Goal: Task Accomplishment & Management: Complete application form

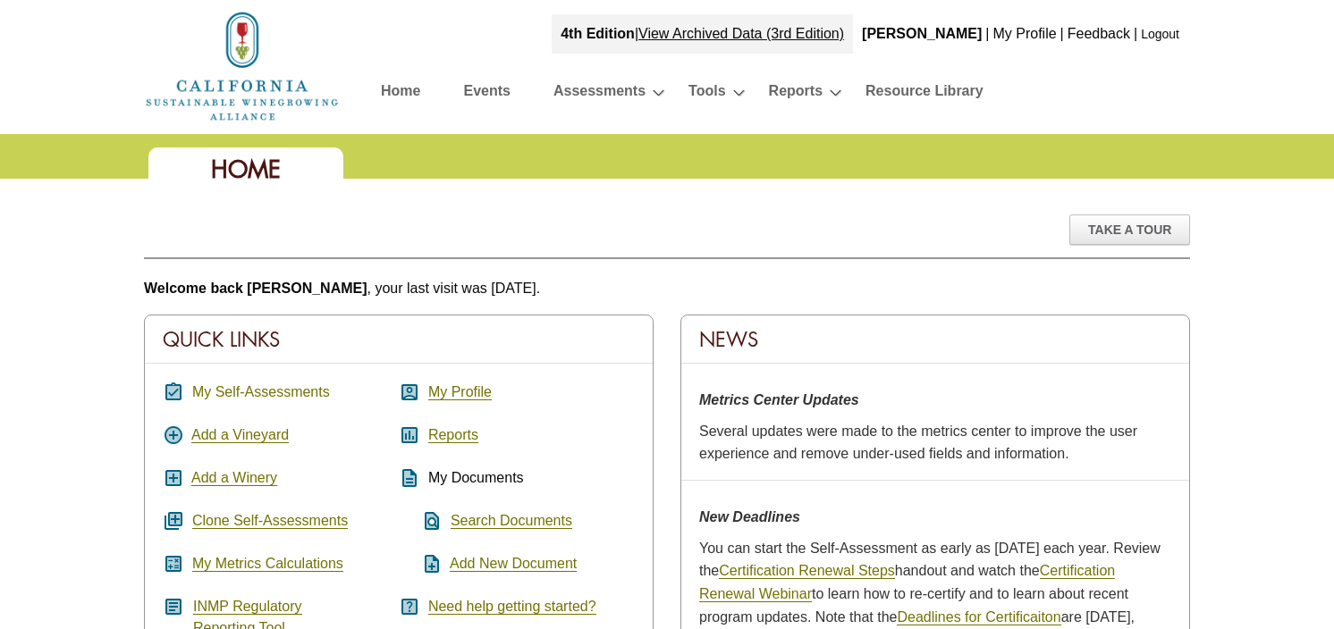
click at [256, 391] on link "My Self-Assessments" at bounding box center [261, 392] width 138 height 16
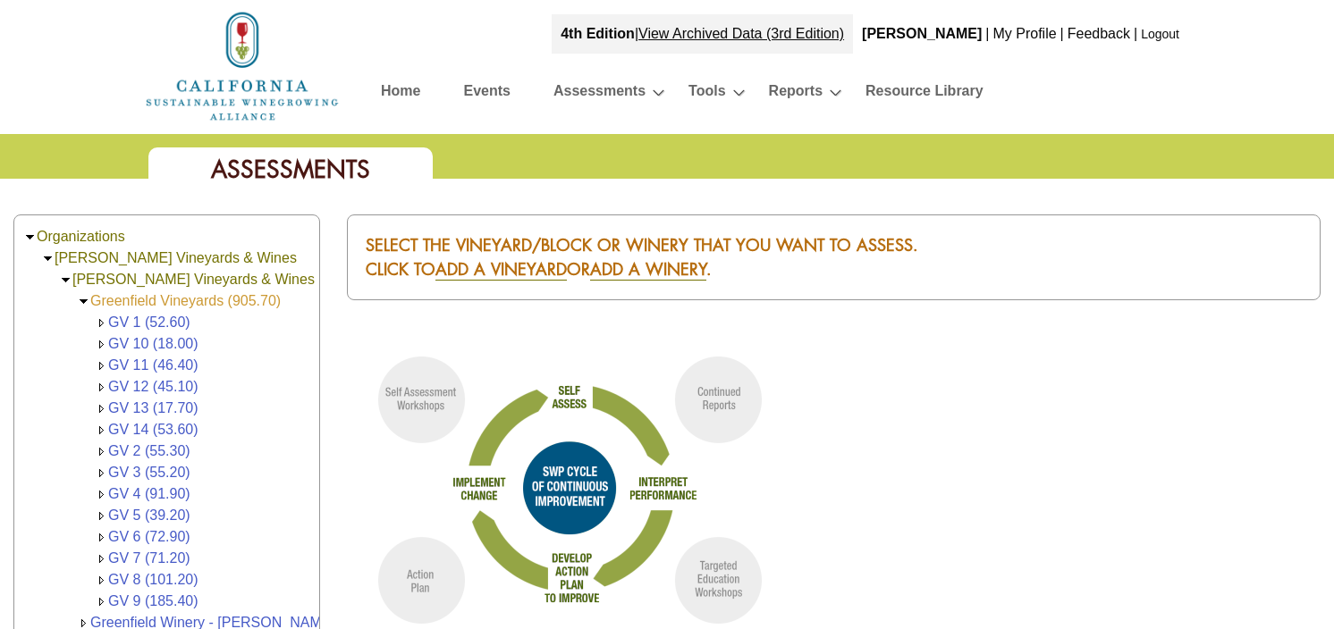
click at [148, 299] on link "Greenfield Vineyards (905.70)" at bounding box center [185, 300] width 190 height 15
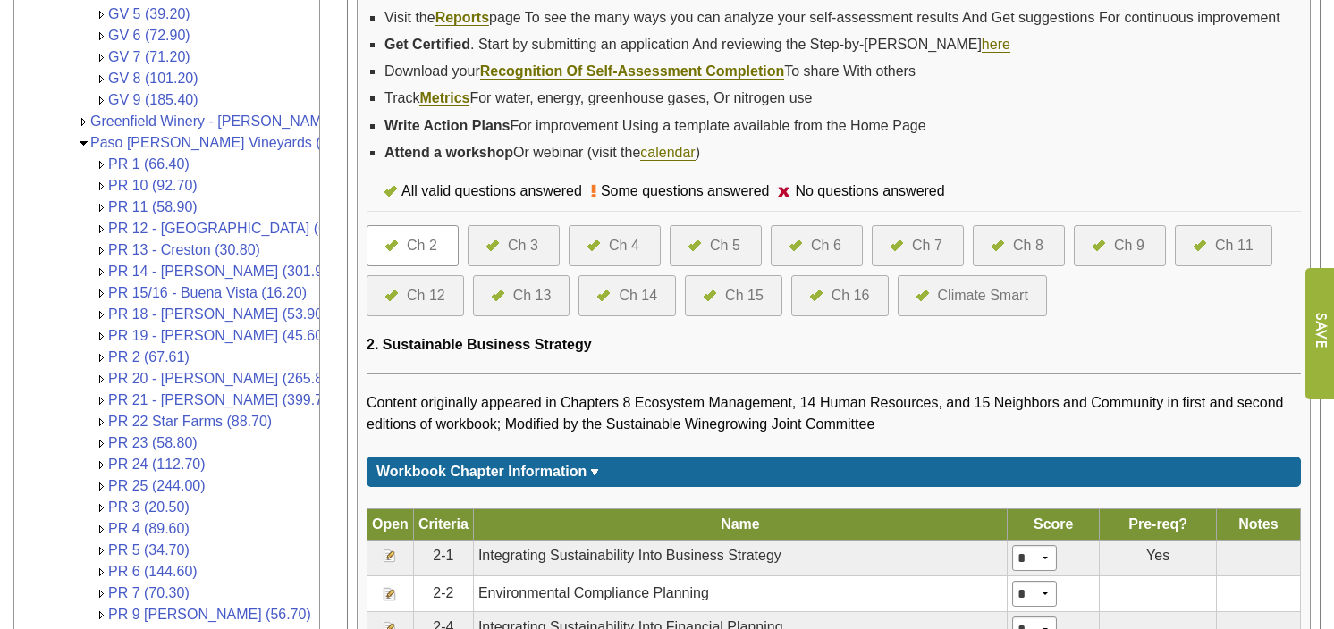
scroll to position [536, 0]
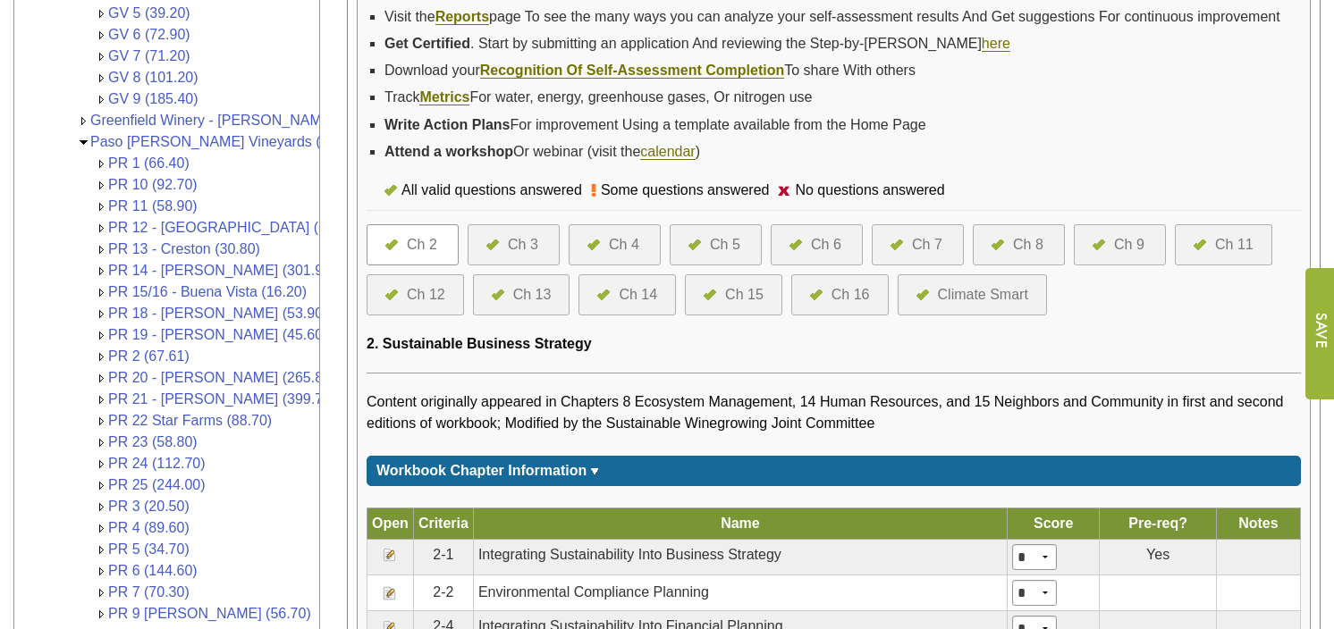
click at [797, 241] on img at bounding box center [795, 245] width 13 height 11
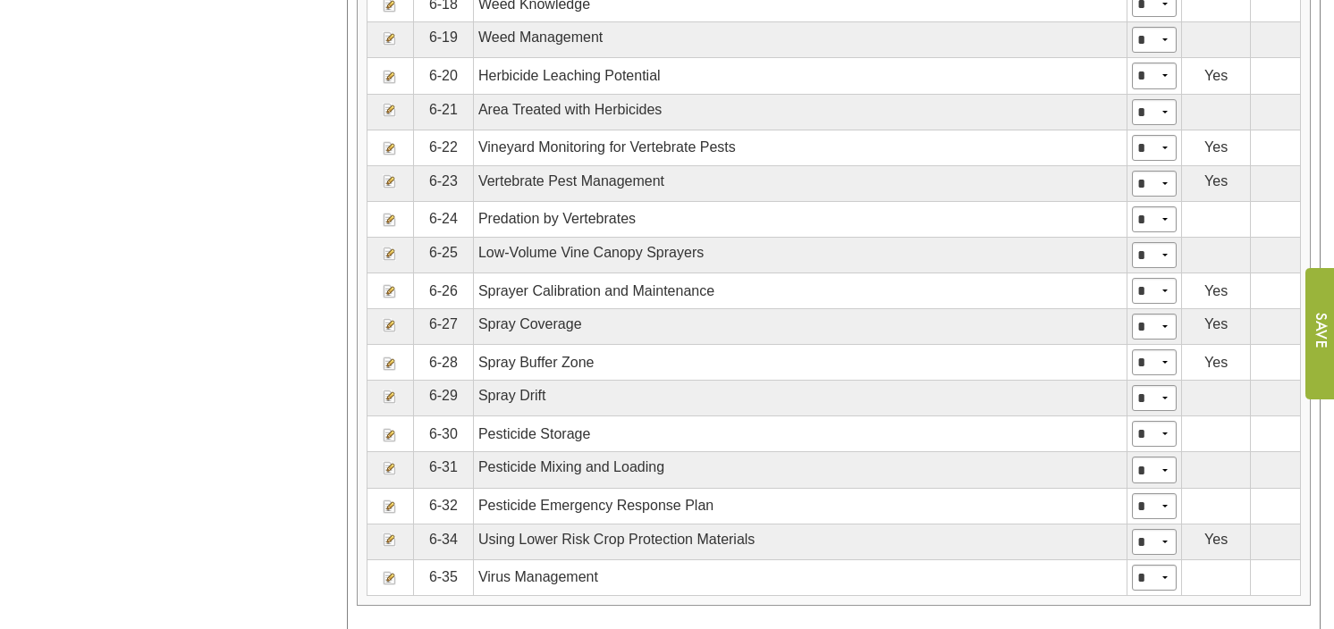
scroll to position [1788, 0]
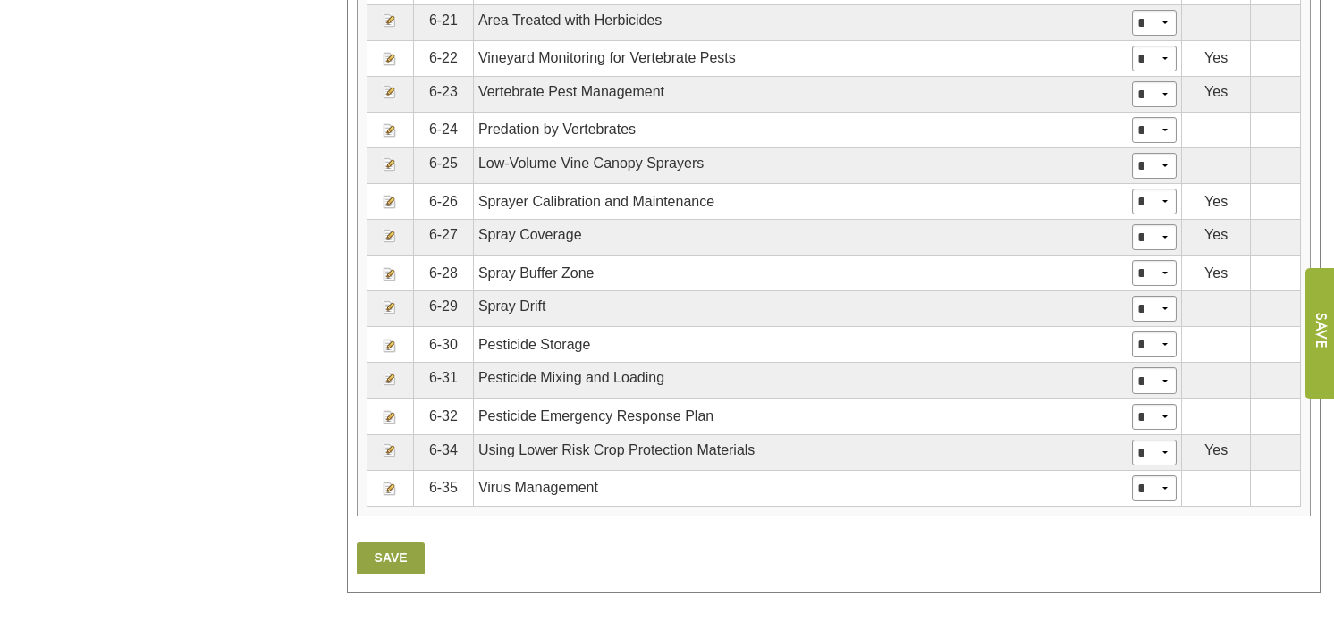
click at [383, 446] on img at bounding box center [390, 450] width 14 height 14
click at [391, 444] on img at bounding box center [390, 450] width 14 height 14
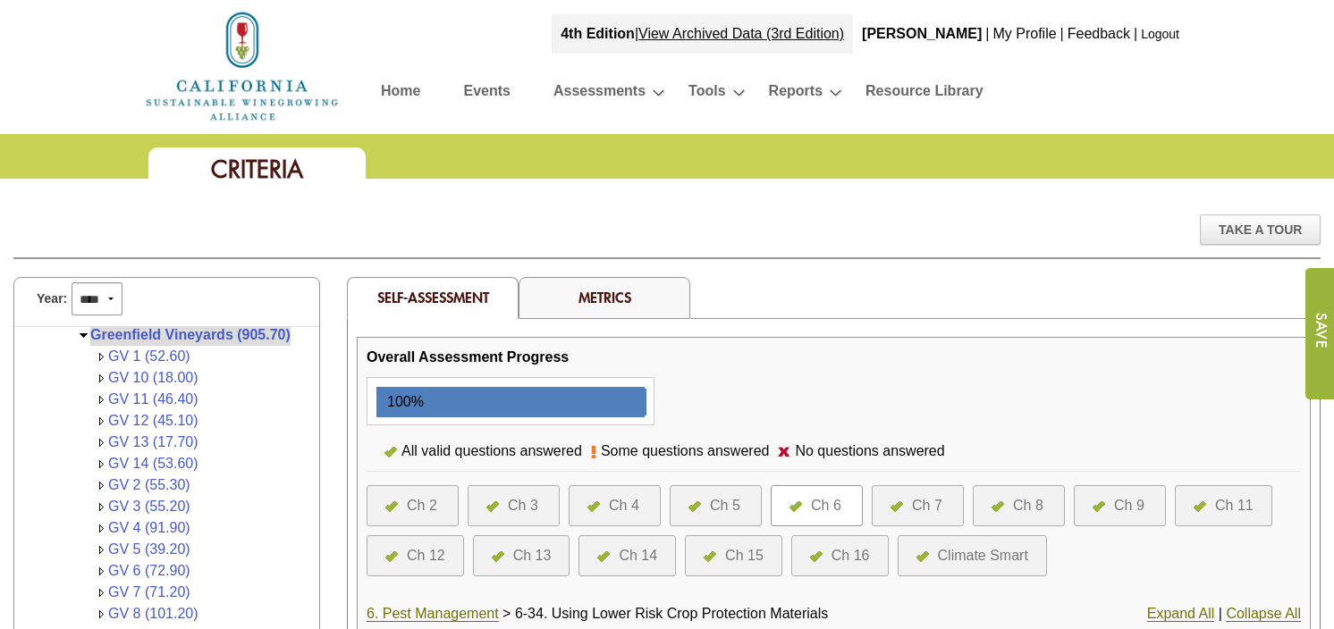
scroll to position [149, 0]
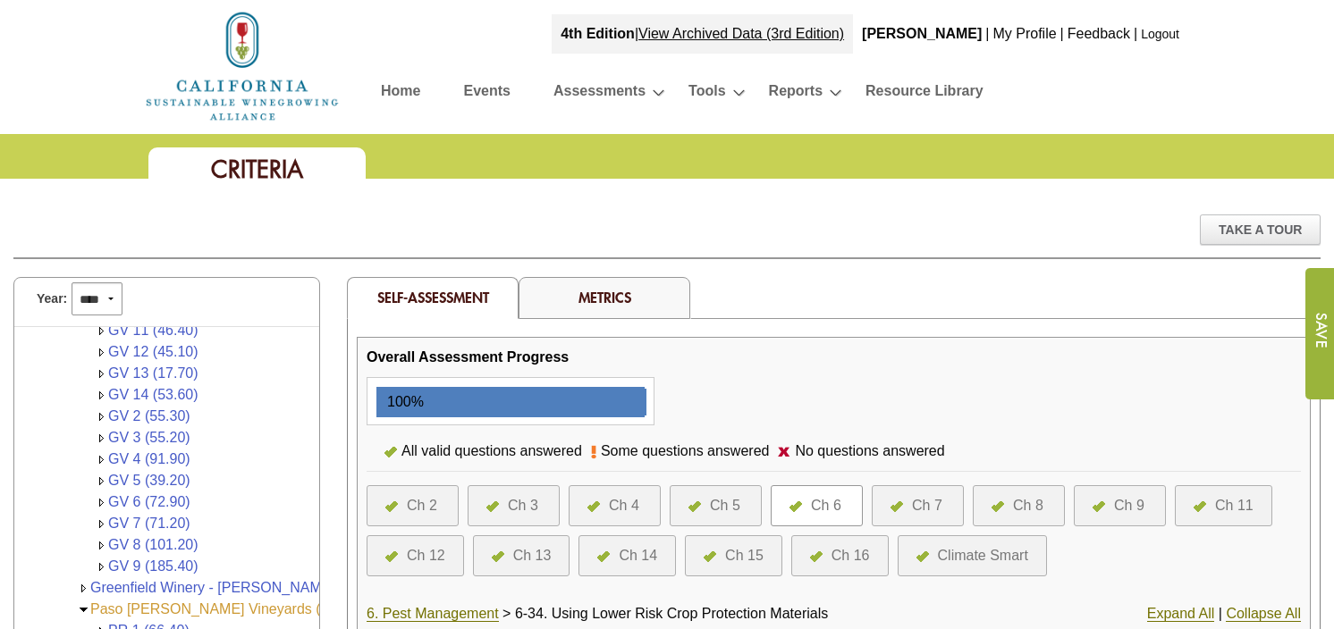
click at [154, 602] on link "Paso [PERSON_NAME] Vineyards (2,670.30)" at bounding box center [235, 609] width 290 height 15
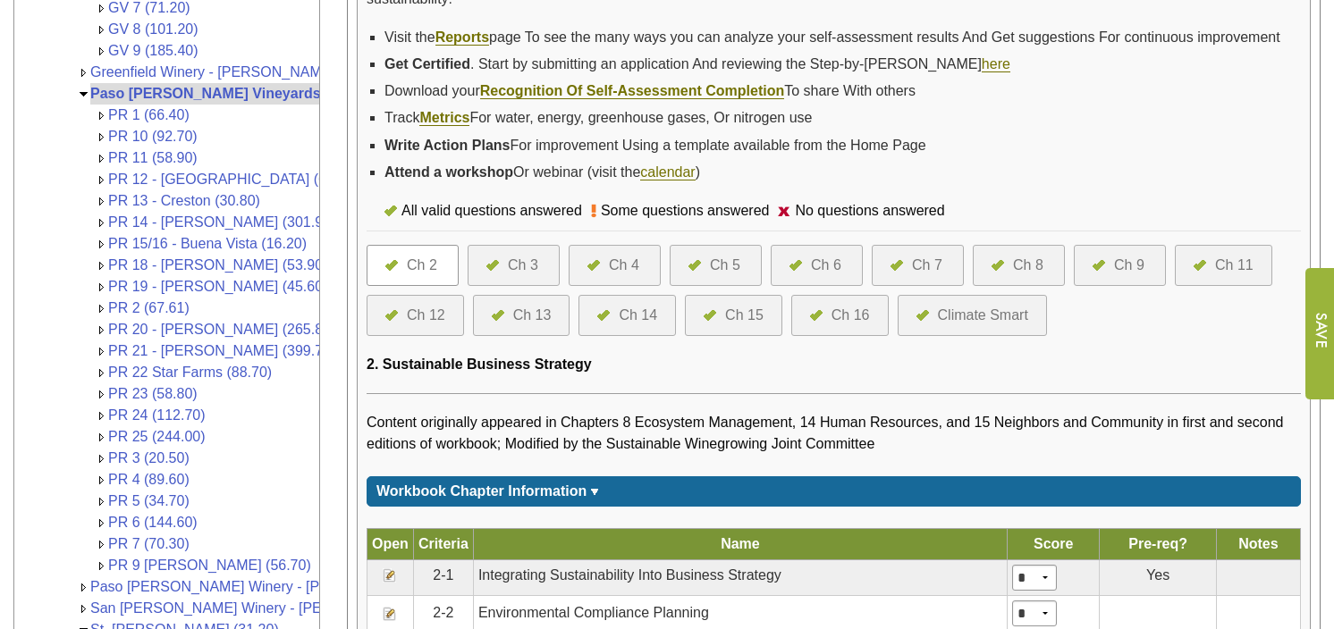
scroll to position [626, 0]
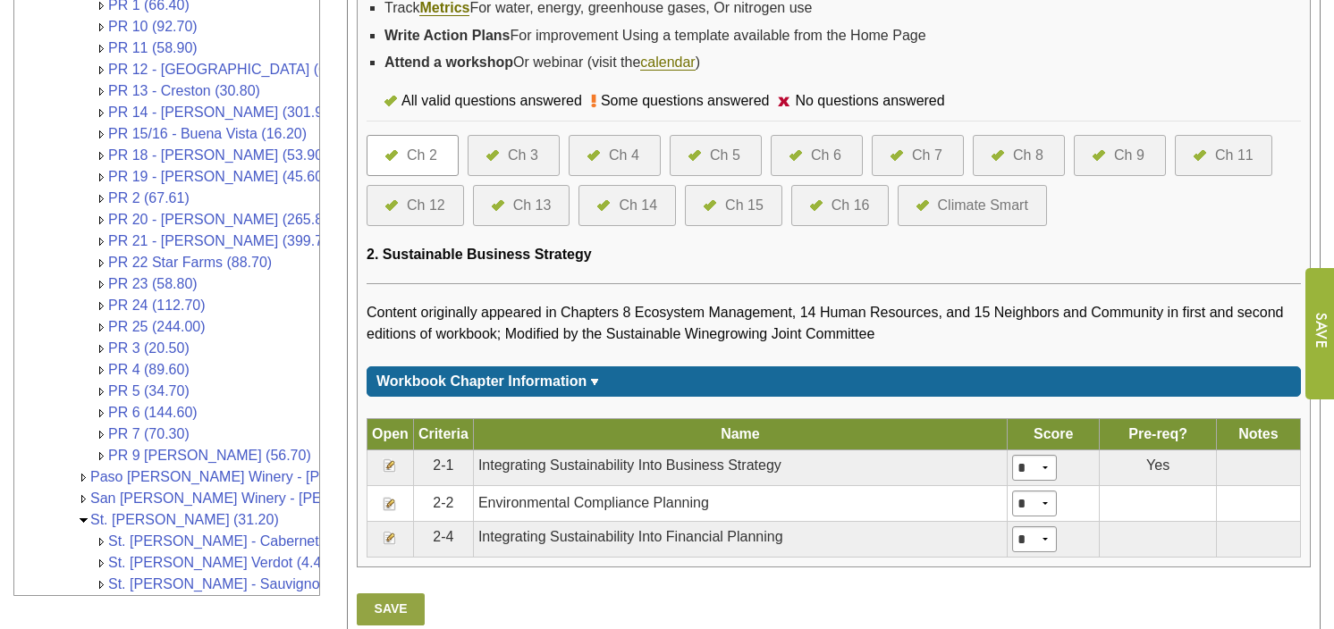
click at [833, 148] on div "Ch 6" at bounding box center [826, 155] width 30 height 21
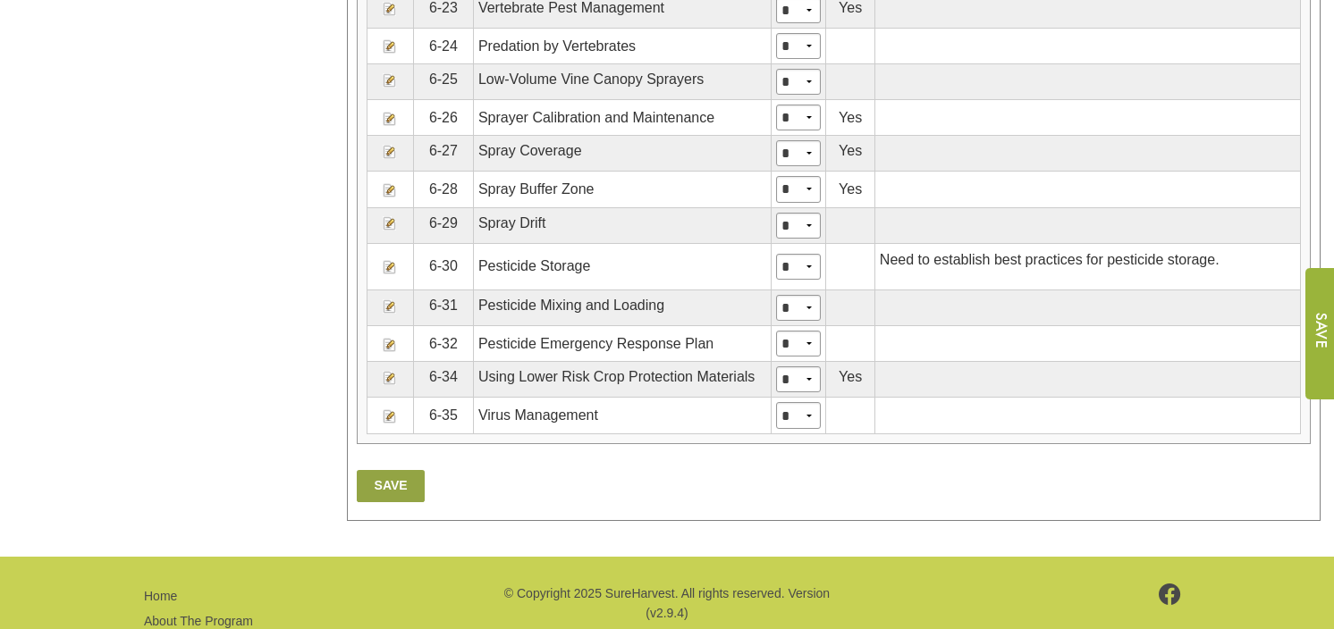
scroll to position [2234, 0]
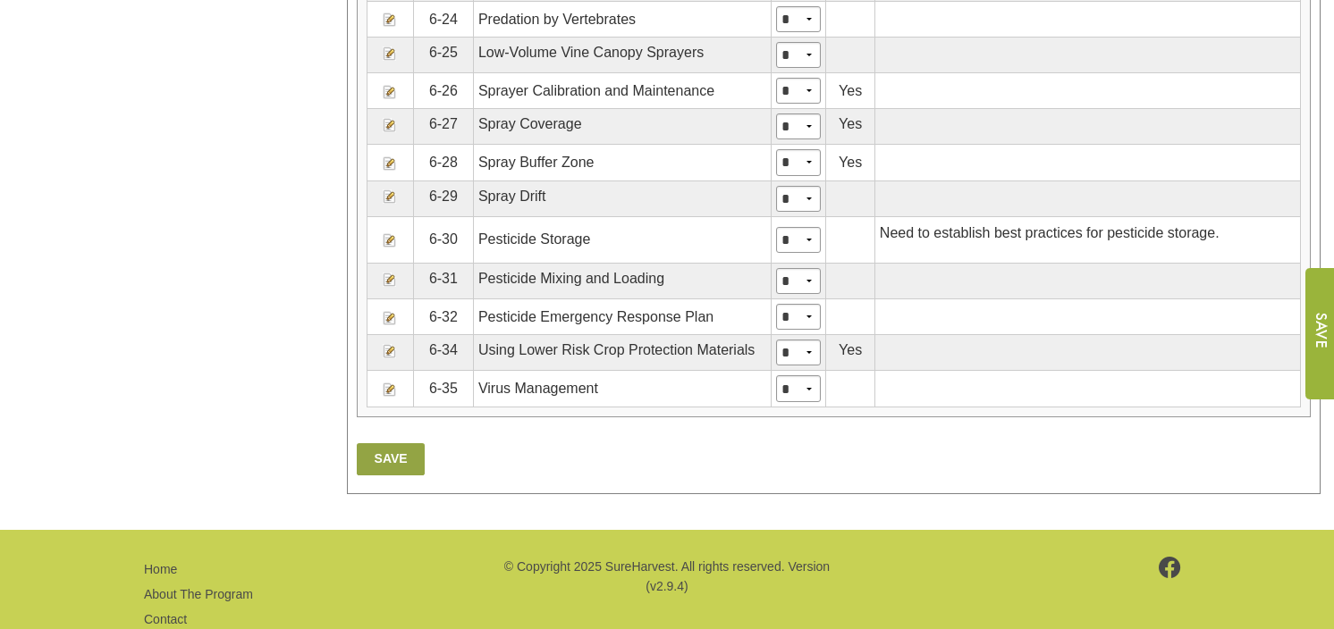
click at [391, 350] on img at bounding box center [390, 351] width 14 height 14
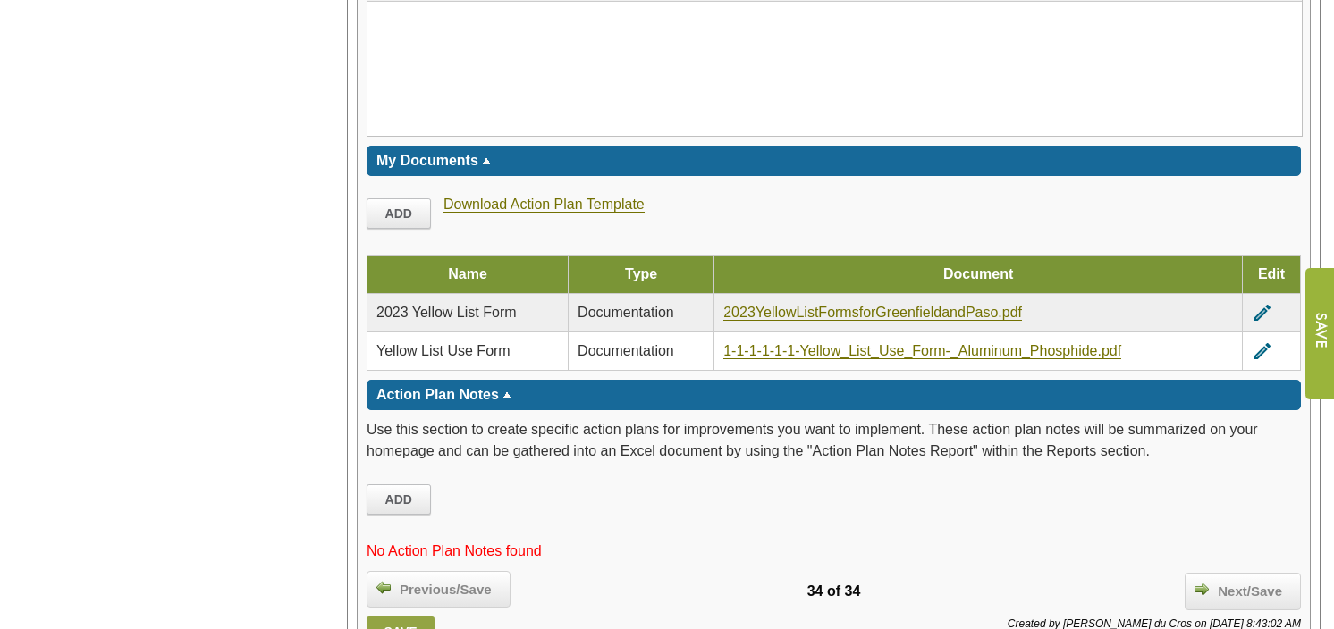
scroll to position [2592, 0]
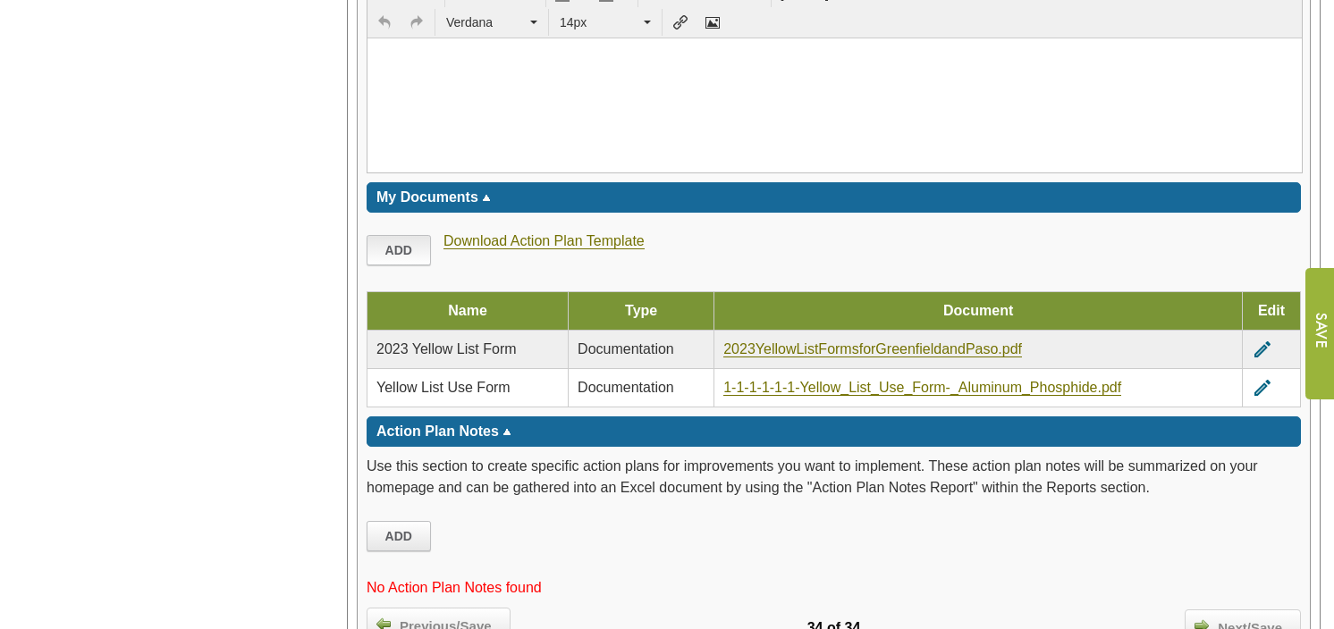
click at [404, 240] on link "Add" at bounding box center [398, 250] width 64 height 30
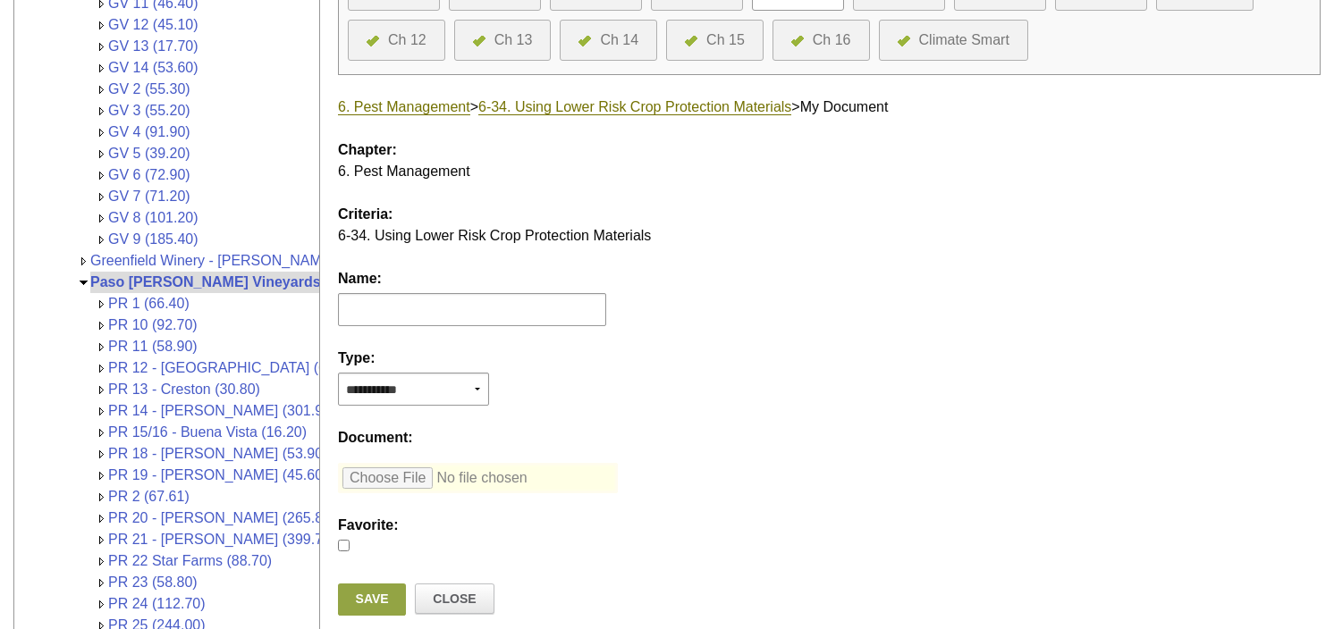
scroll to position [358, 0]
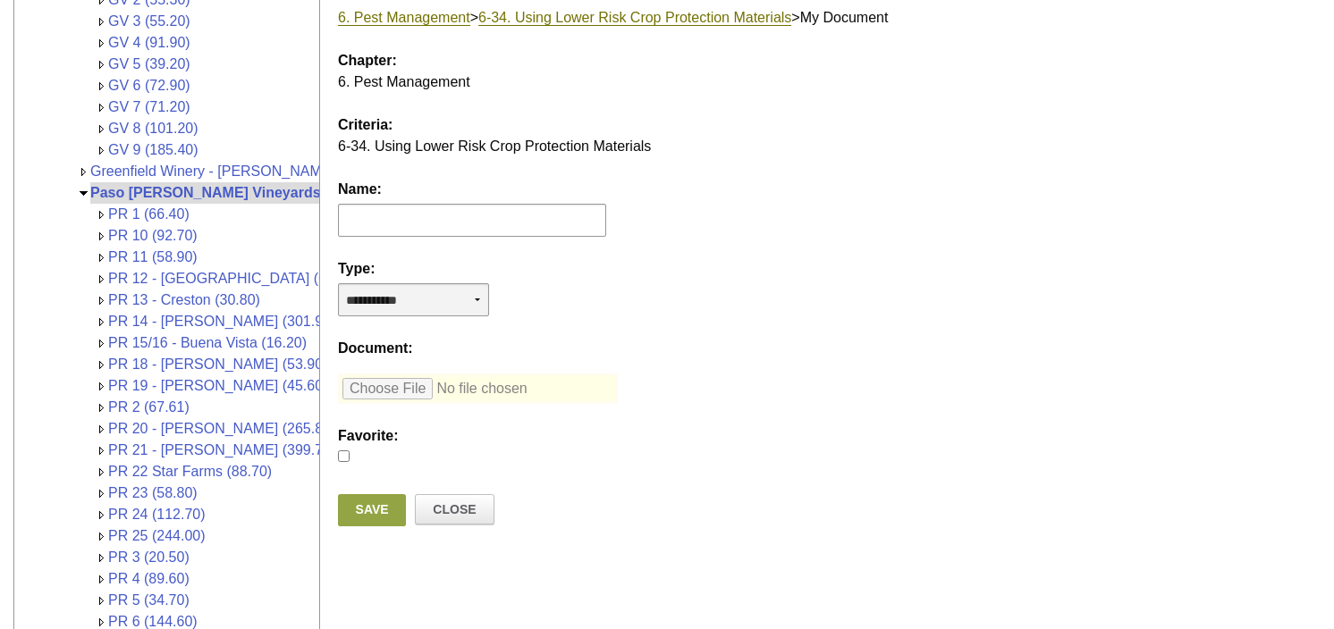
click at [465, 296] on select "**********" at bounding box center [413, 299] width 151 height 33
select select "*"
click at [338, 283] on select "**********" at bounding box center [413, 299] width 151 height 33
click at [387, 391] on input "file" at bounding box center [478, 389] width 280 height 30
type input "**********"
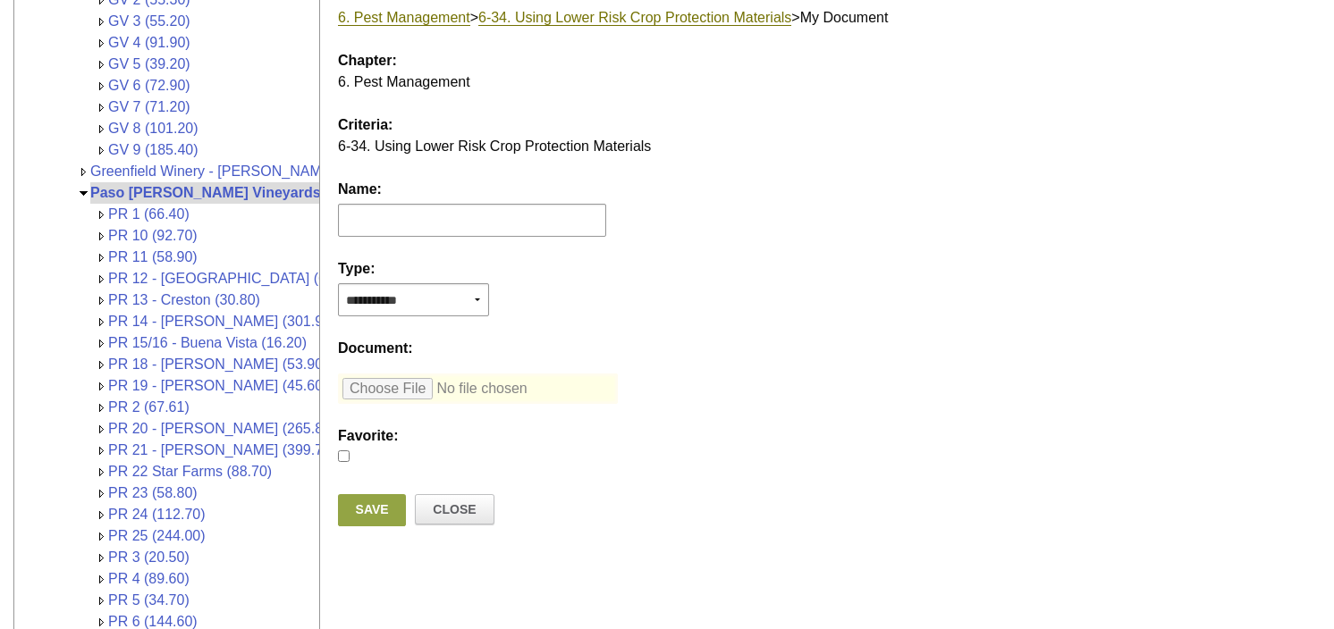
click at [362, 507] on link "Save" at bounding box center [372, 510] width 68 height 32
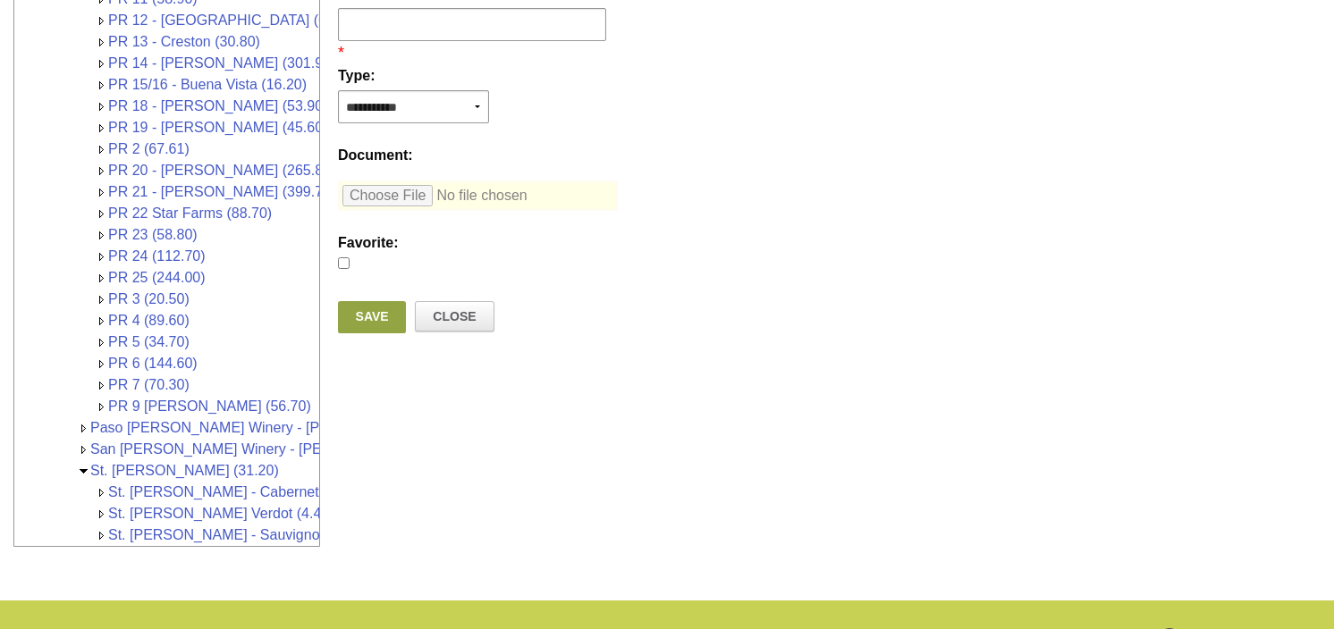
scroll to position [626, 0]
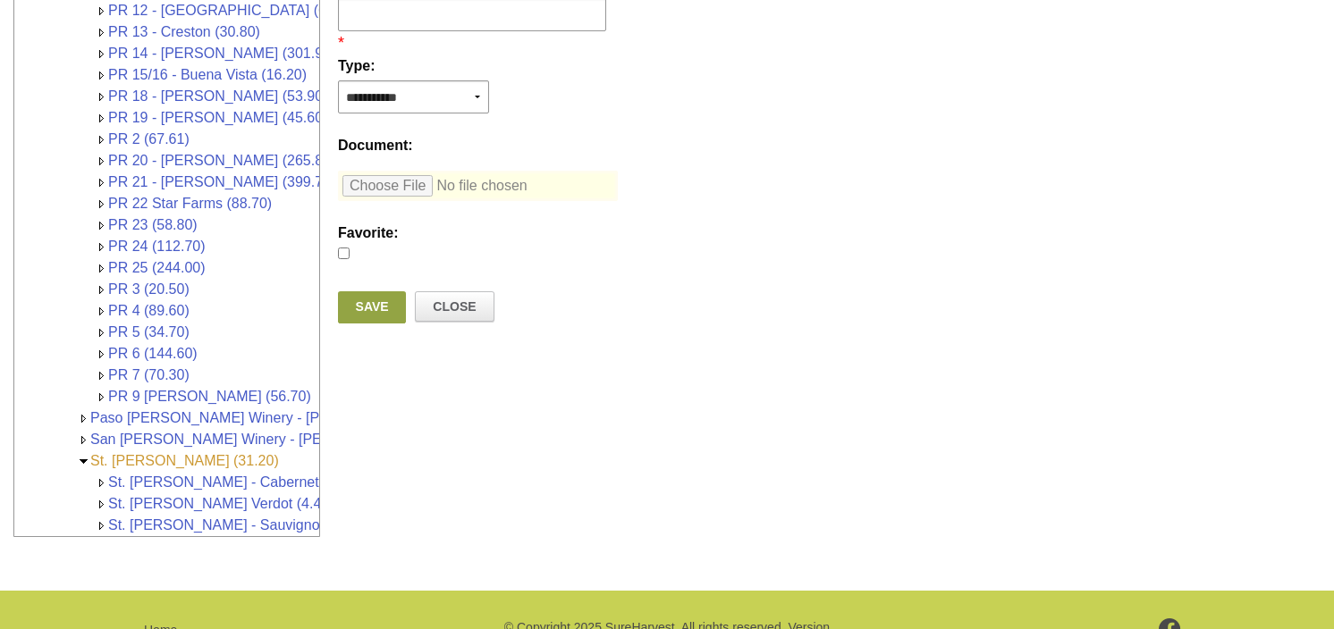
click at [181, 453] on link "St. [PERSON_NAME] (31.20)" at bounding box center [184, 460] width 189 height 15
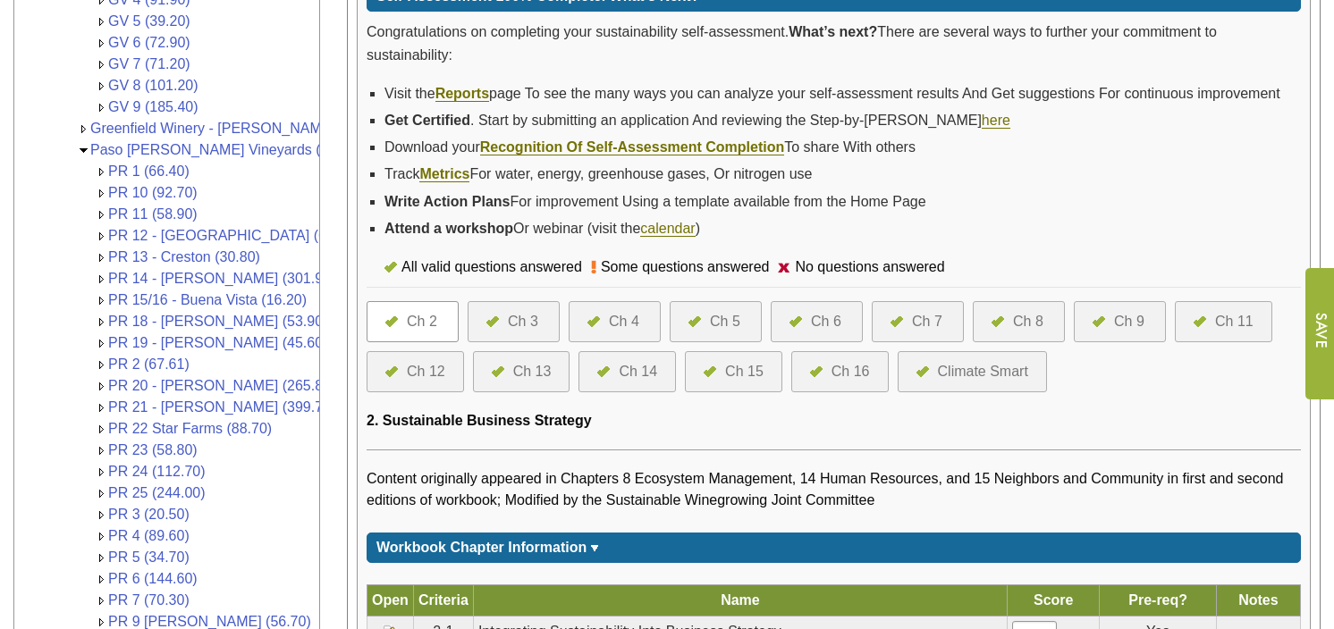
scroll to position [461, 0]
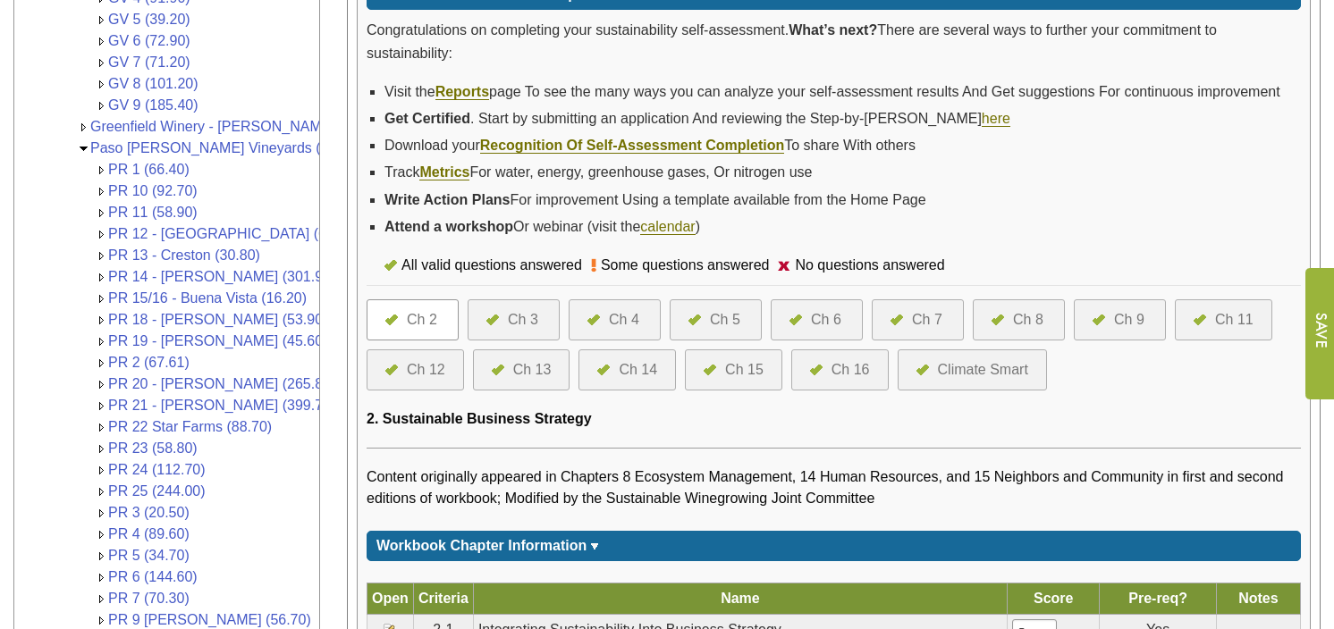
click at [815, 314] on div "Ch 6" at bounding box center [826, 319] width 30 height 21
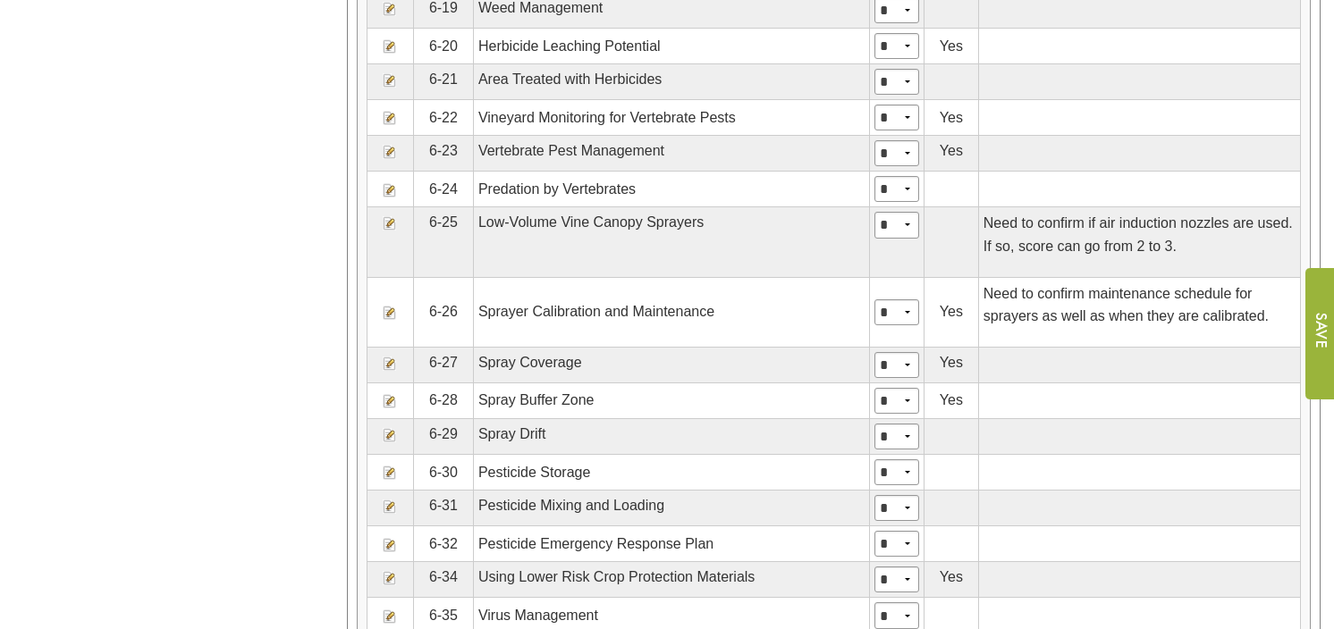
scroll to position [1877, 0]
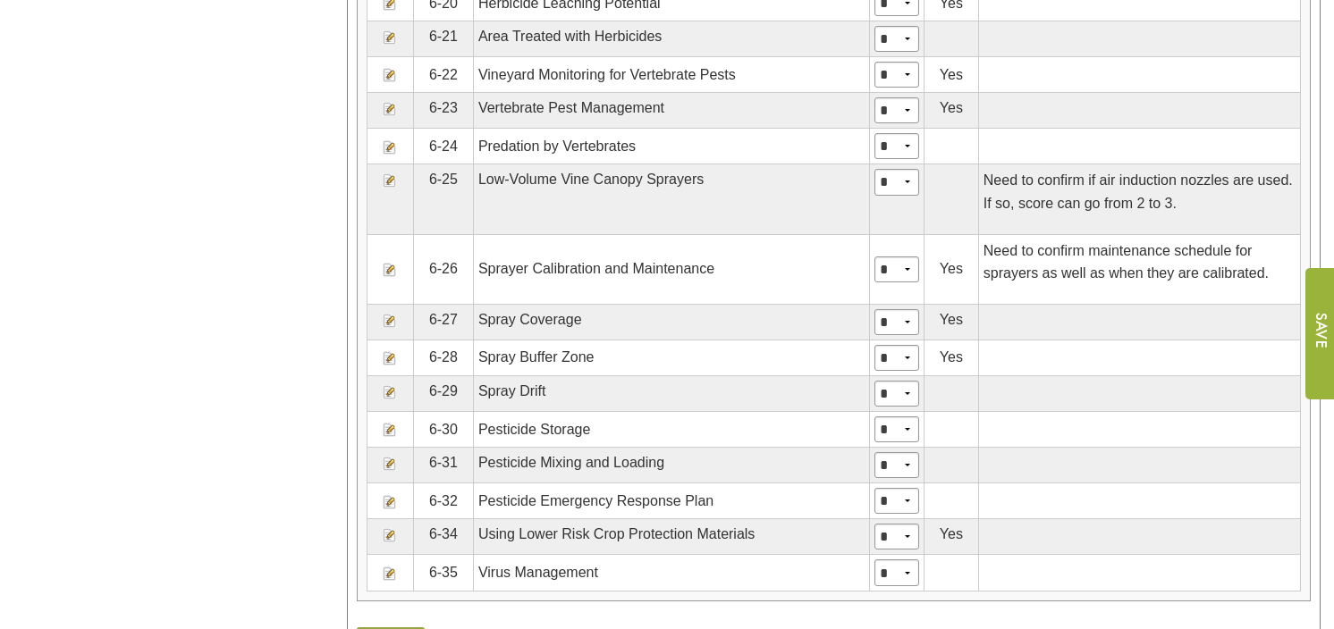
click at [387, 528] on img at bounding box center [390, 535] width 14 height 14
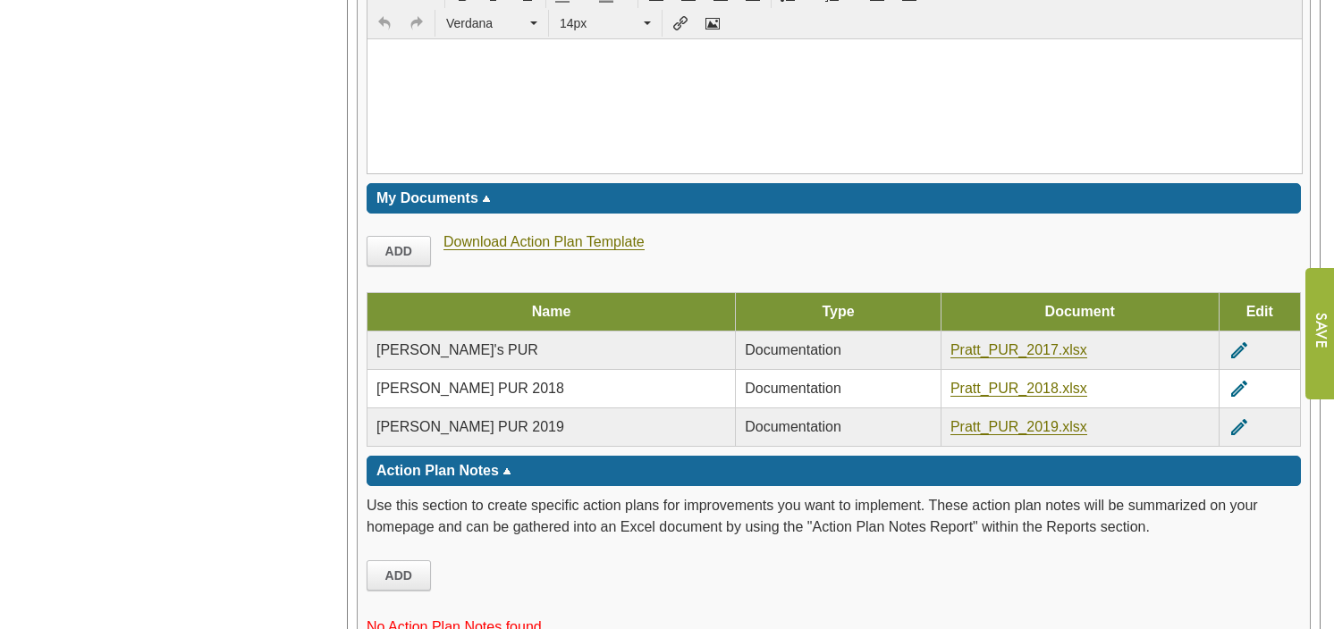
scroll to position [2592, 0]
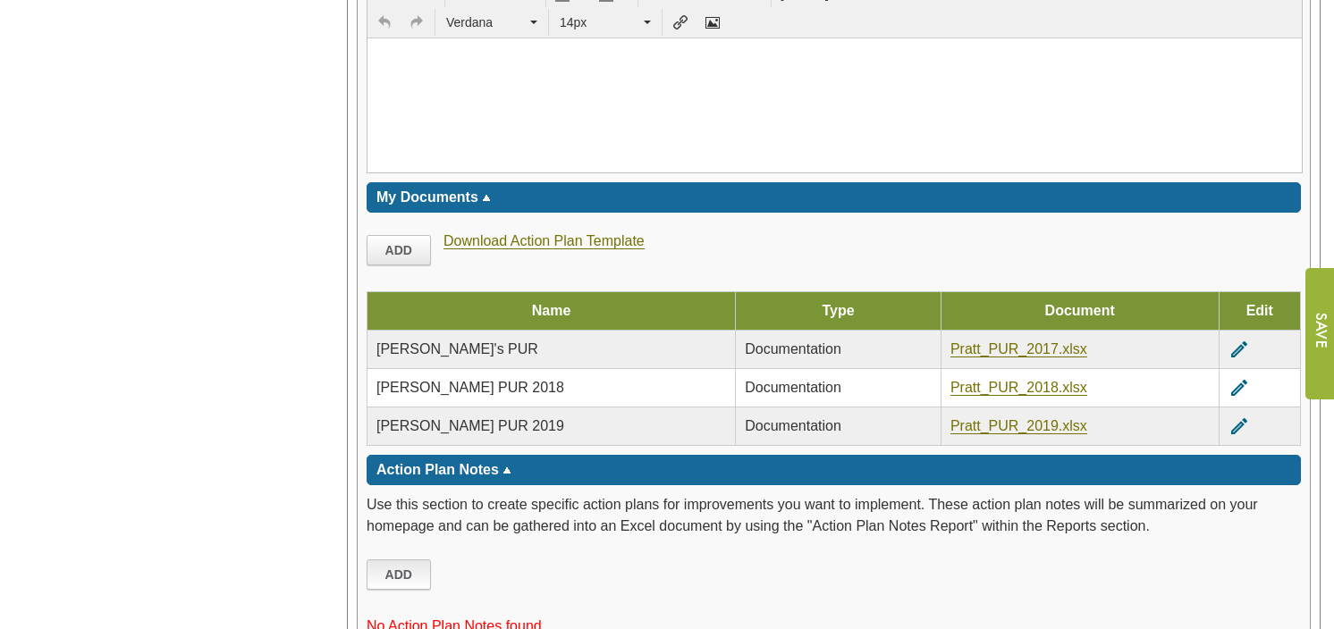
click at [407, 560] on link "Add" at bounding box center [398, 575] width 64 height 30
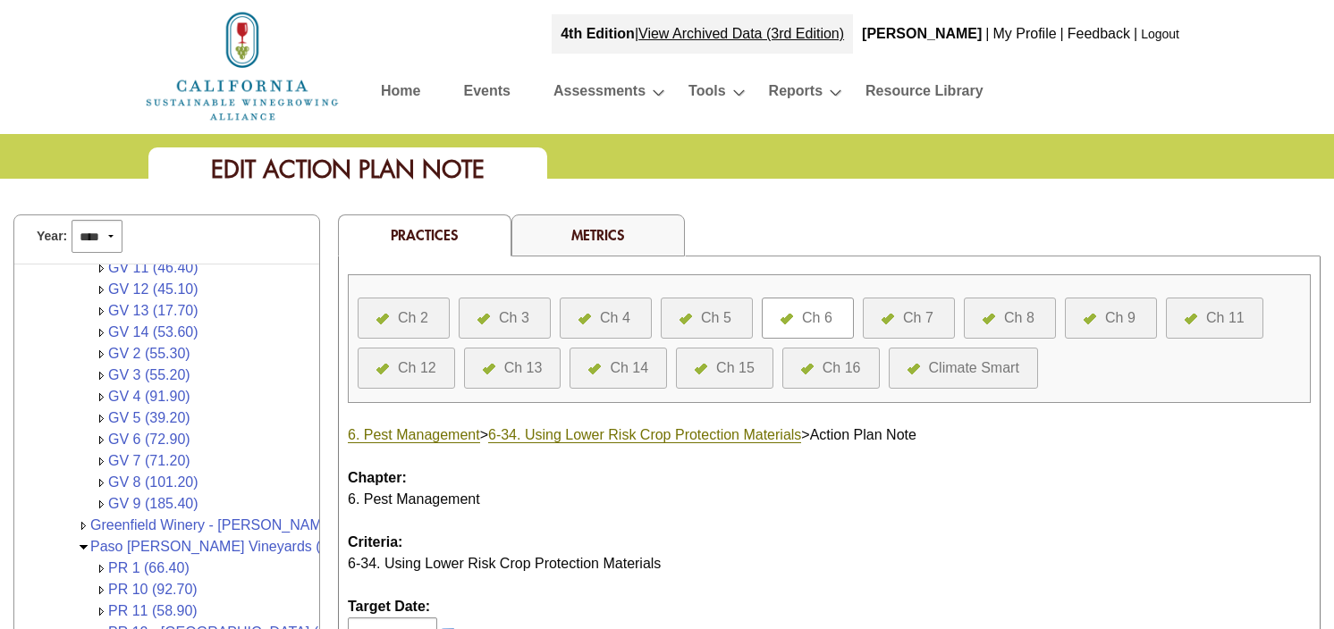
click at [800, 311] on div at bounding box center [790, 317] width 21 height 21
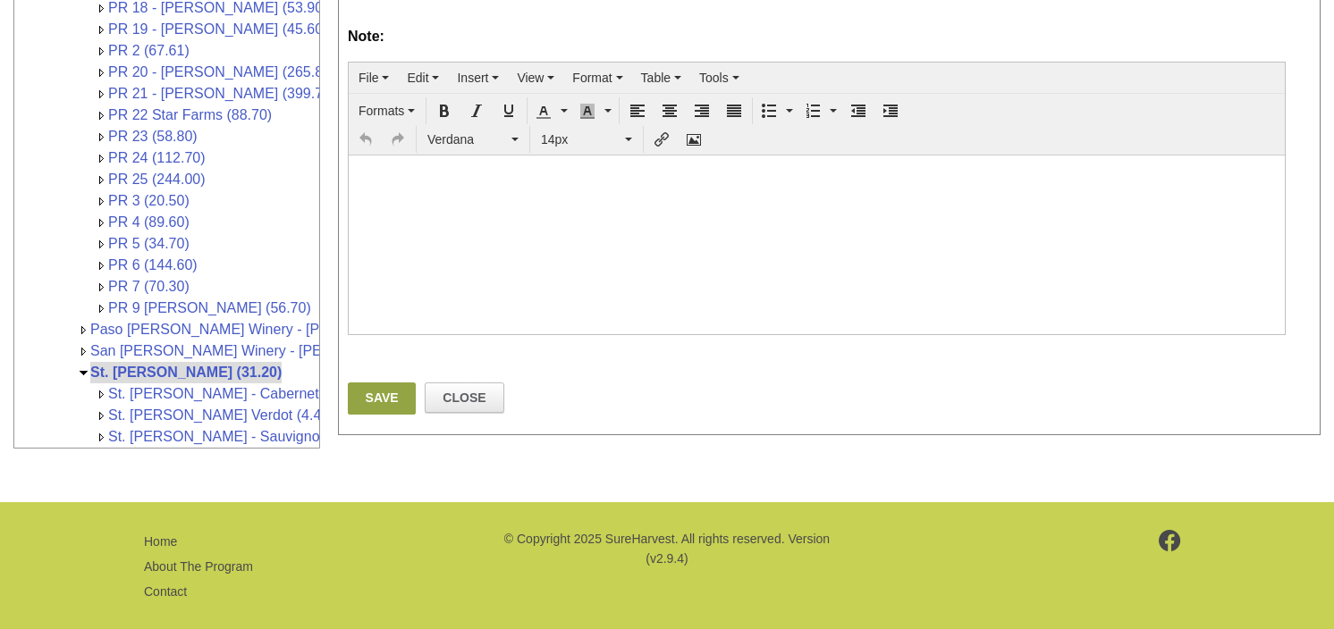
scroll to position [730, 0]
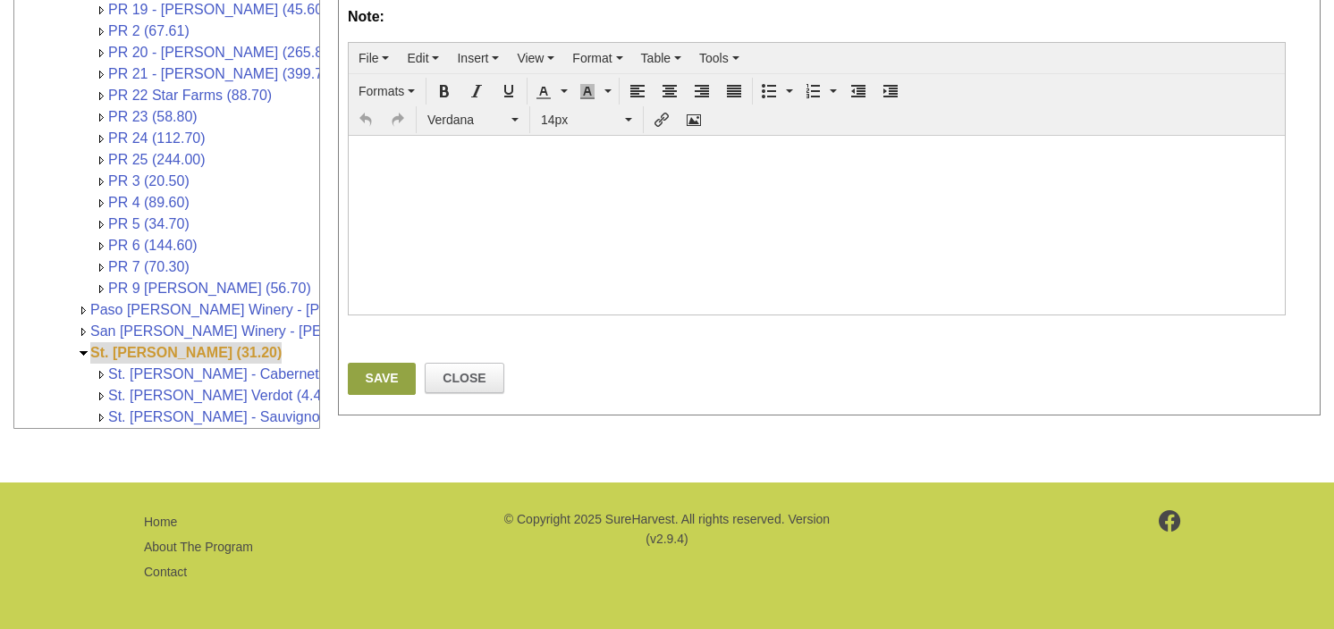
click at [170, 345] on link "St. [PERSON_NAME] (31.20)" at bounding box center [185, 352] width 191 height 15
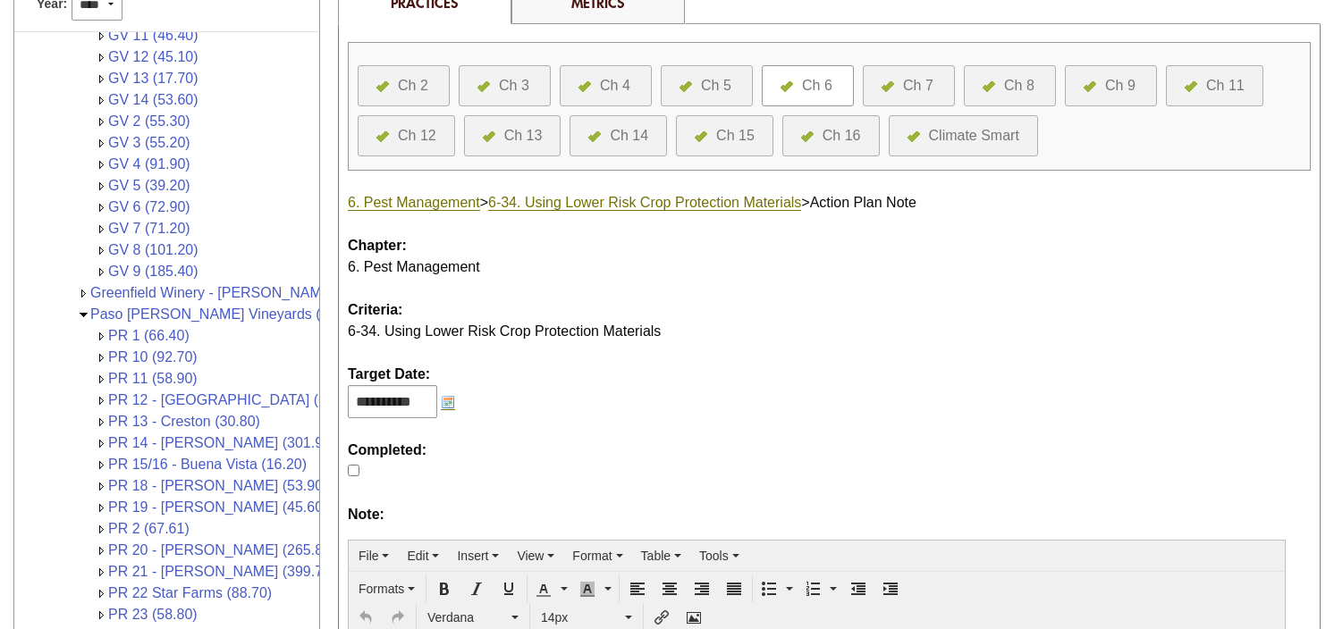
scroll to position [194, 0]
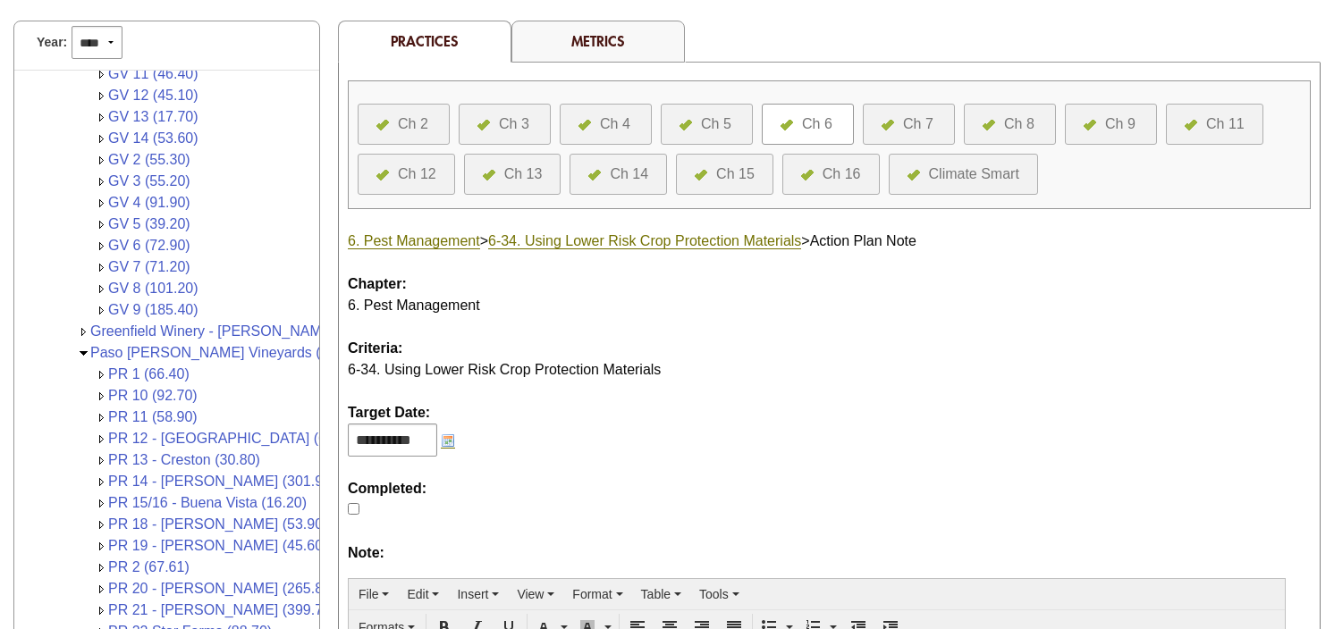
click at [815, 121] on div "Ch 6" at bounding box center [817, 124] width 30 height 21
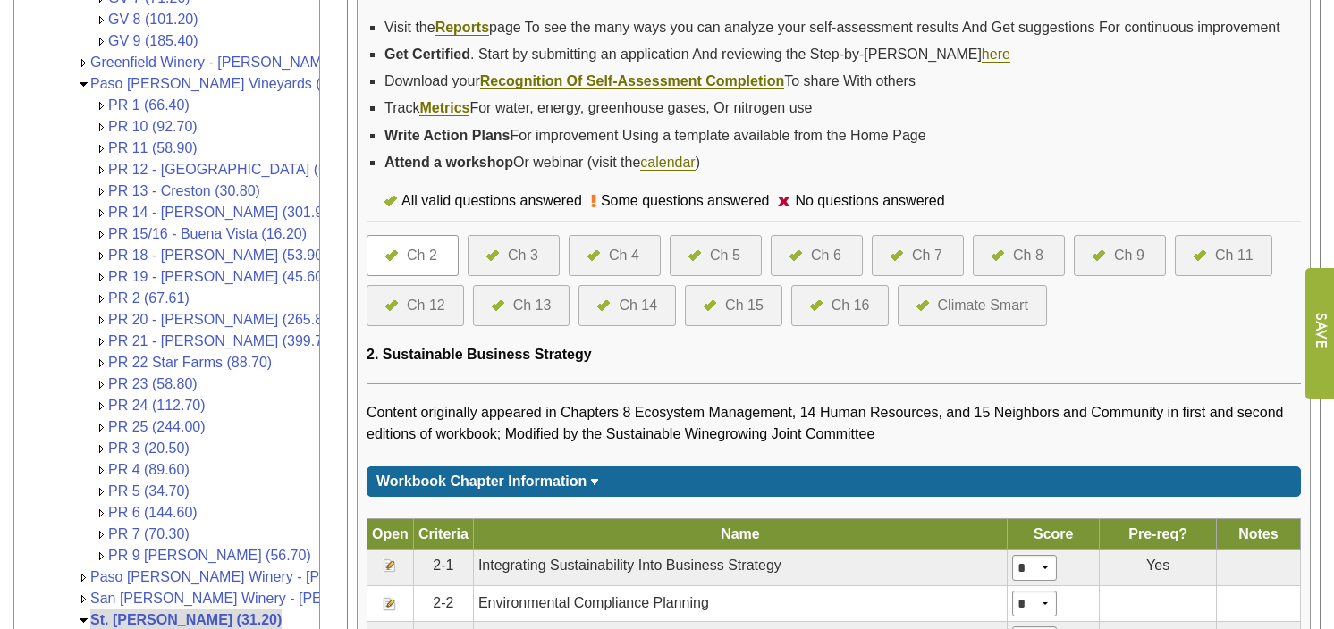
scroll to position [626, 0]
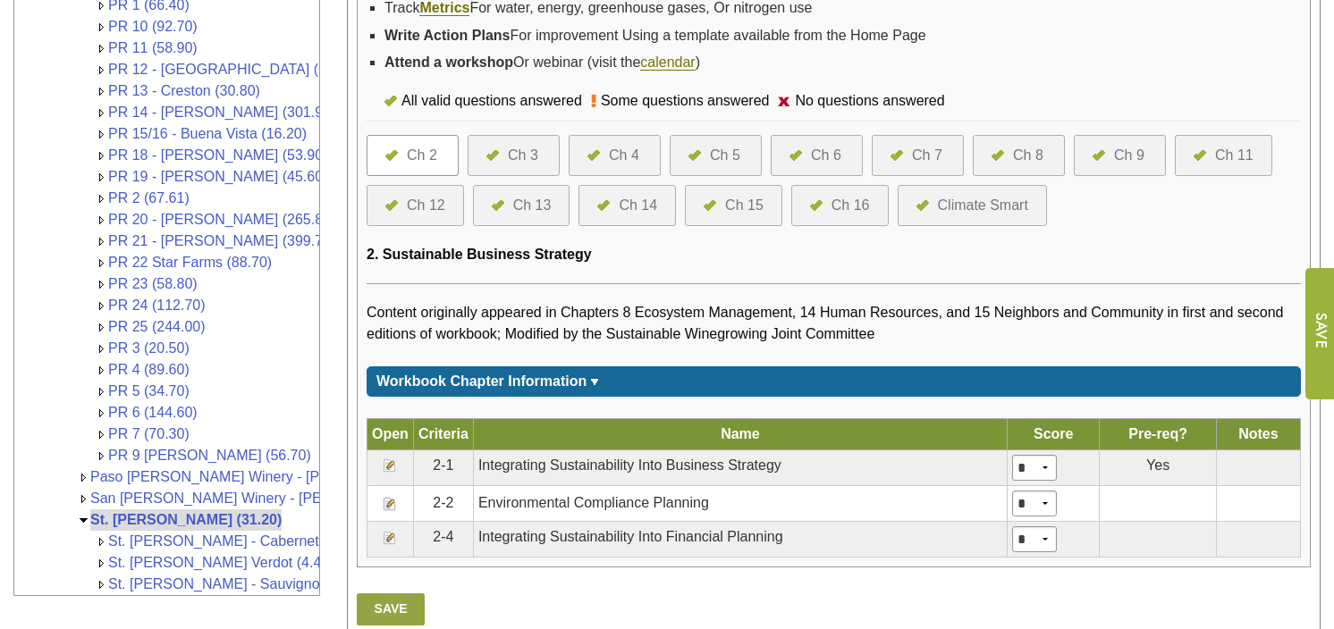
click at [829, 153] on div "Ch 6" at bounding box center [826, 155] width 30 height 21
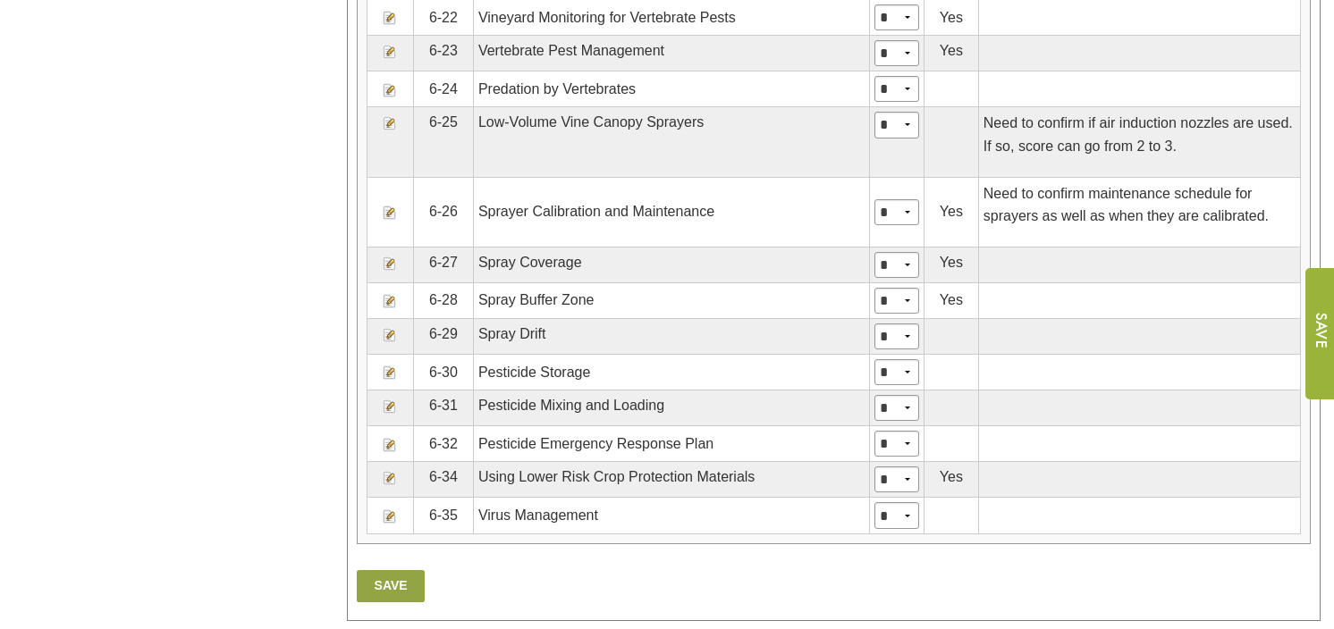
scroll to position [1966, 0]
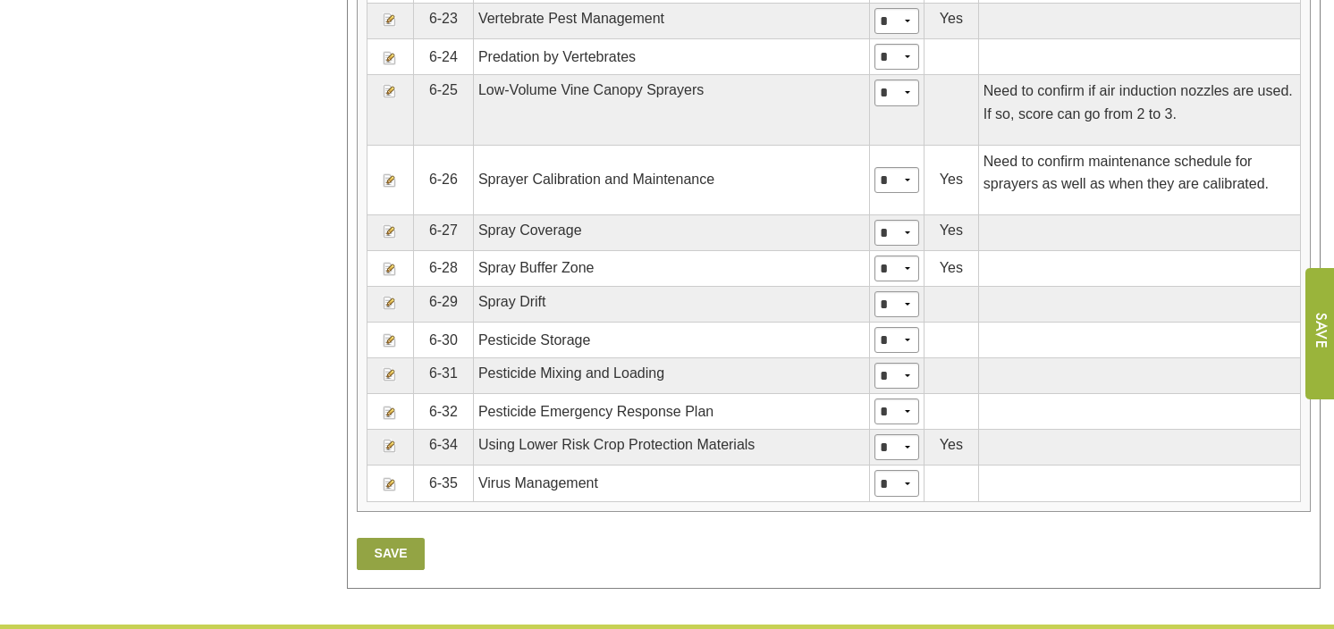
click at [387, 439] on img at bounding box center [390, 446] width 14 height 14
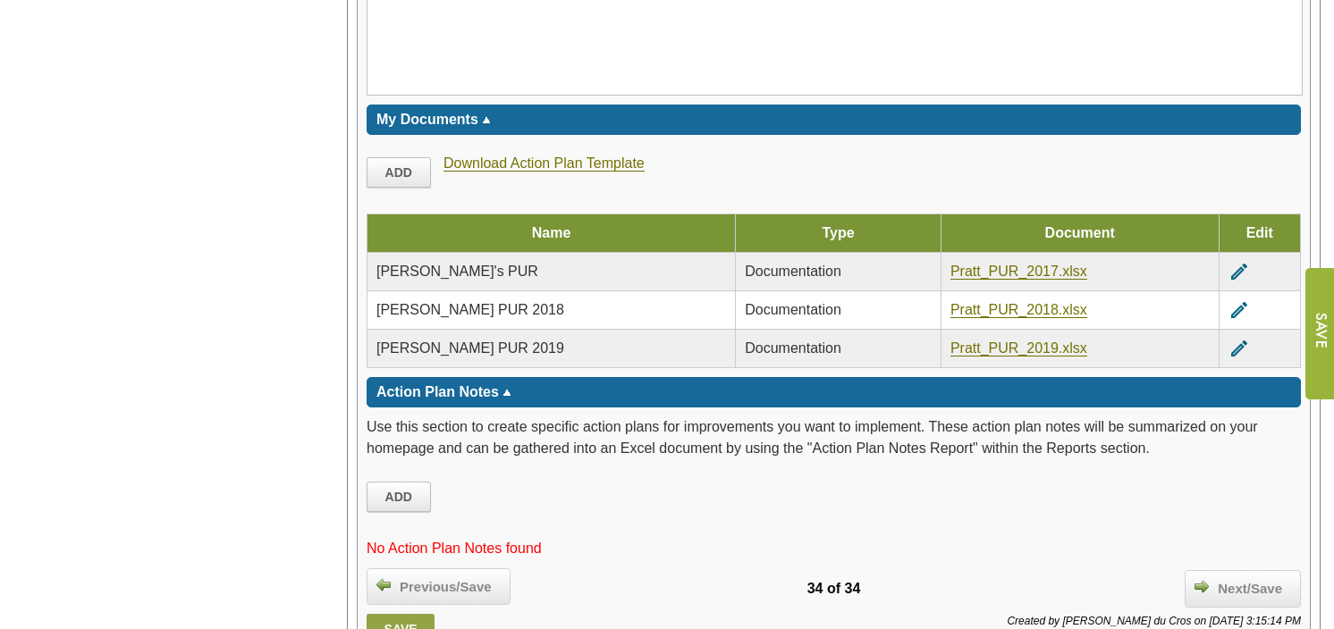
scroll to position [2681, 0]
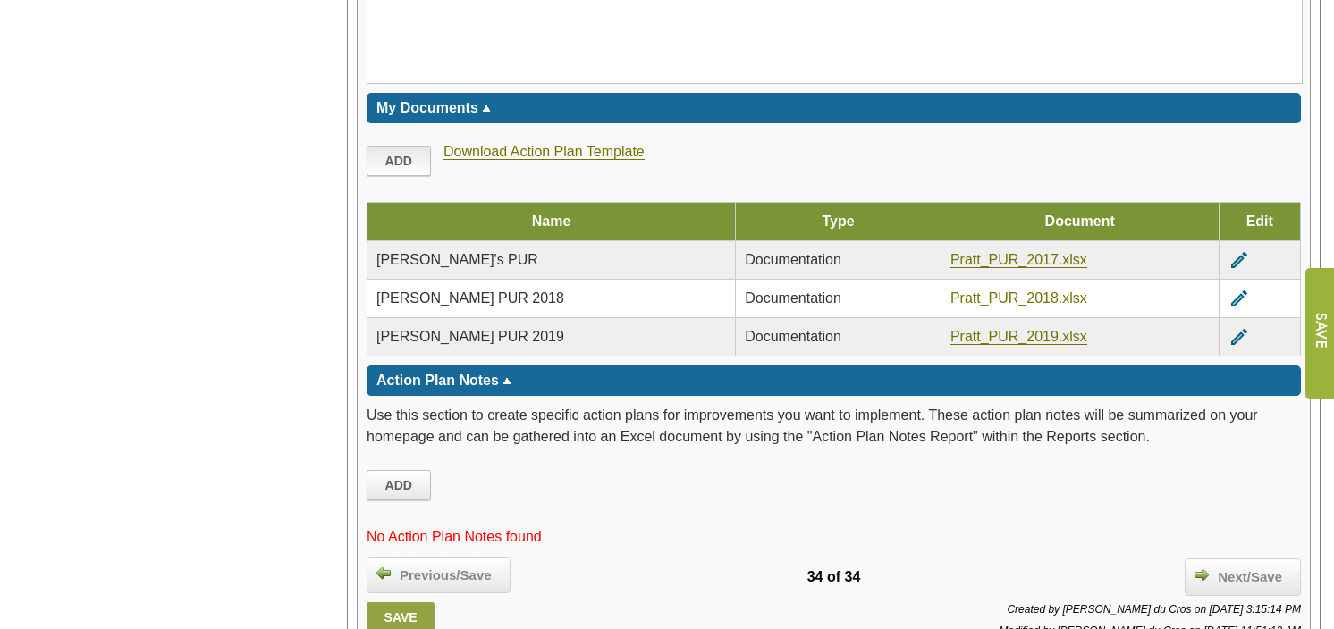
click at [396, 149] on link "Add" at bounding box center [398, 161] width 64 height 30
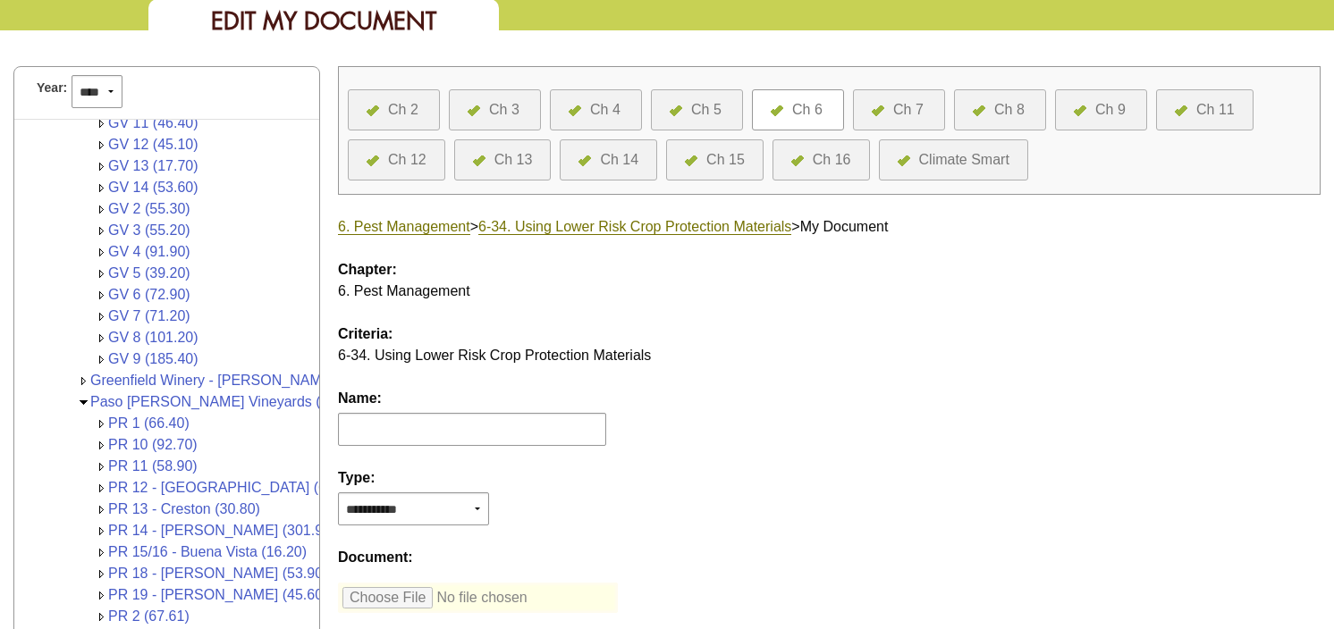
scroll to position [179, 0]
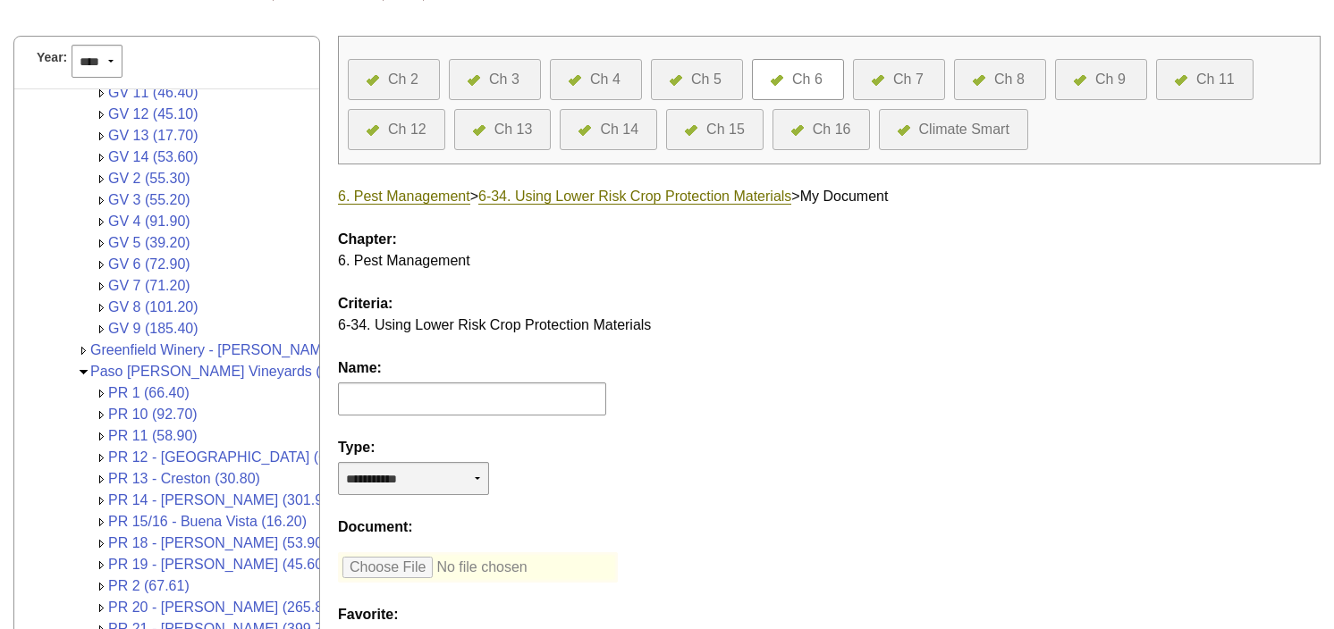
click at [451, 483] on select "**********" at bounding box center [413, 478] width 151 height 33
select select "*"
click at [338, 462] on select "**********" at bounding box center [413, 478] width 151 height 33
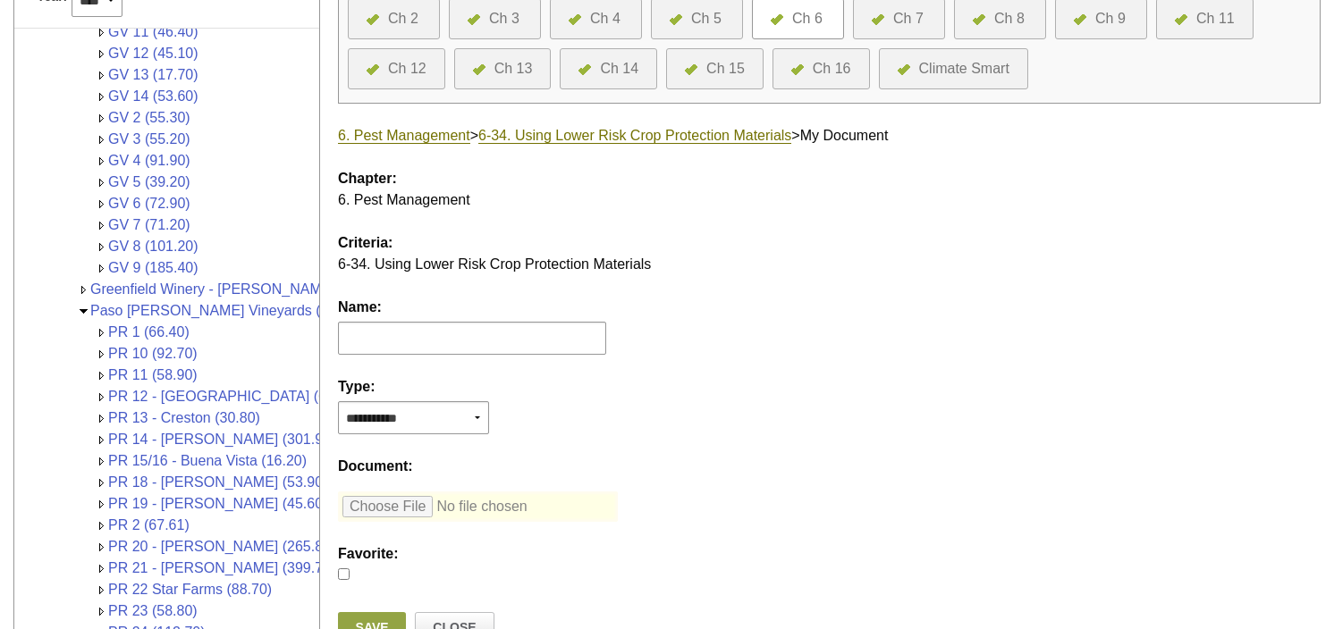
scroll to position [268, 0]
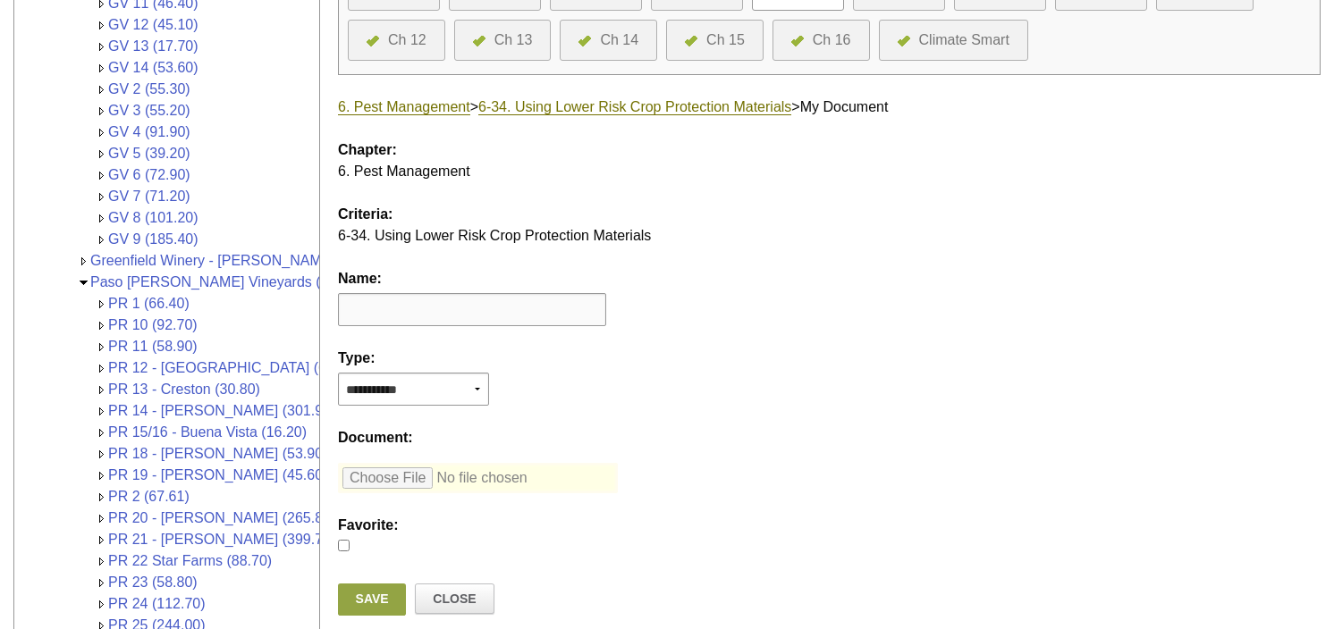
click at [442, 305] on input "text" at bounding box center [472, 309] width 268 height 33
type input "*********"
click at [377, 479] on input "file" at bounding box center [478, 478] width 280 height 30
type input "**********"
click at [383, 596] on link "Save" at bounding box center [372, 600] width 68 height 32
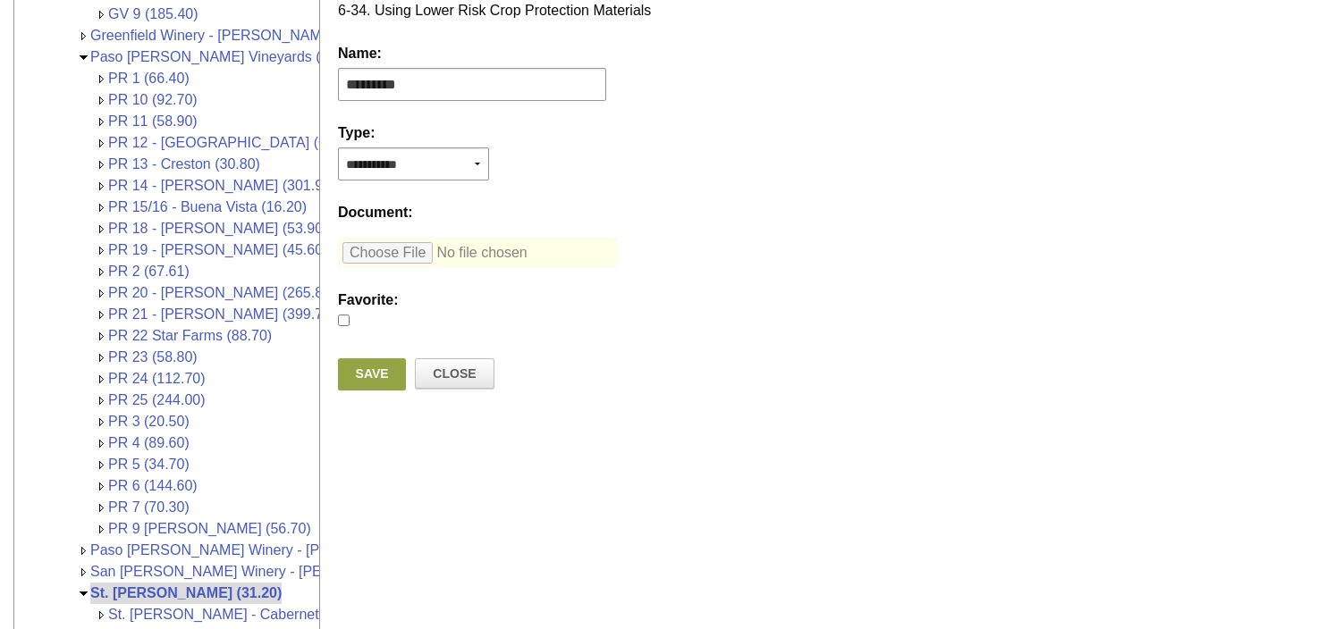
scroll to position [733, 0]
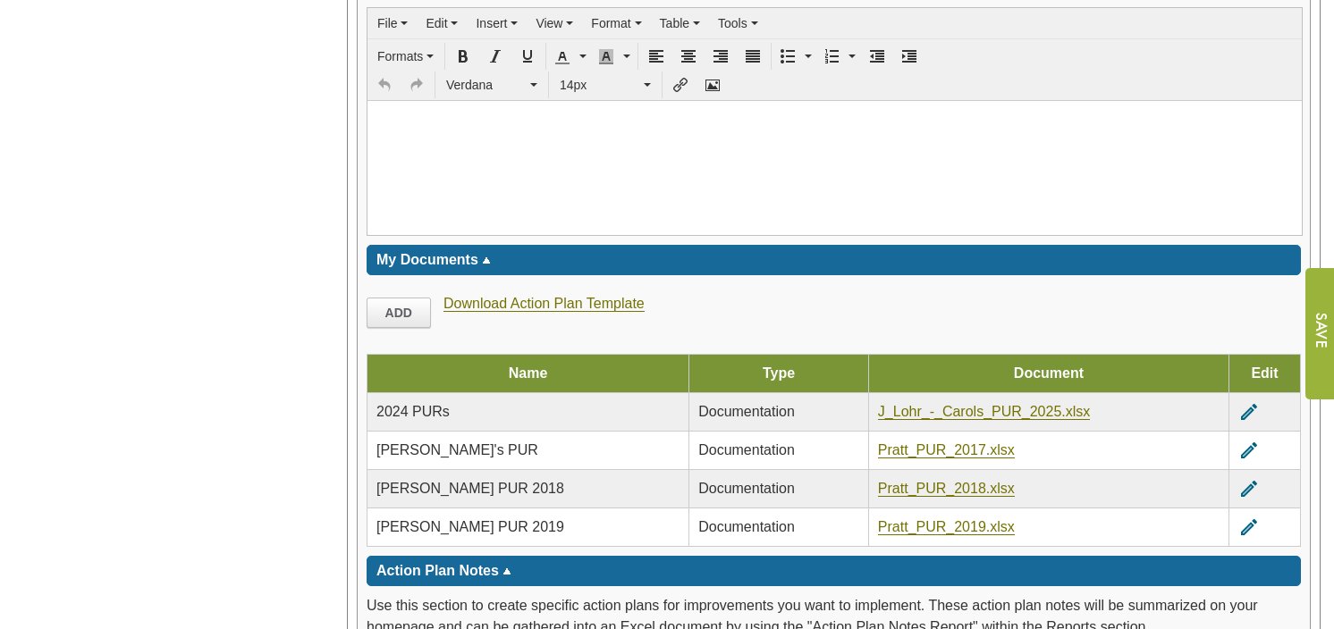
scroll to position [2592, 0]
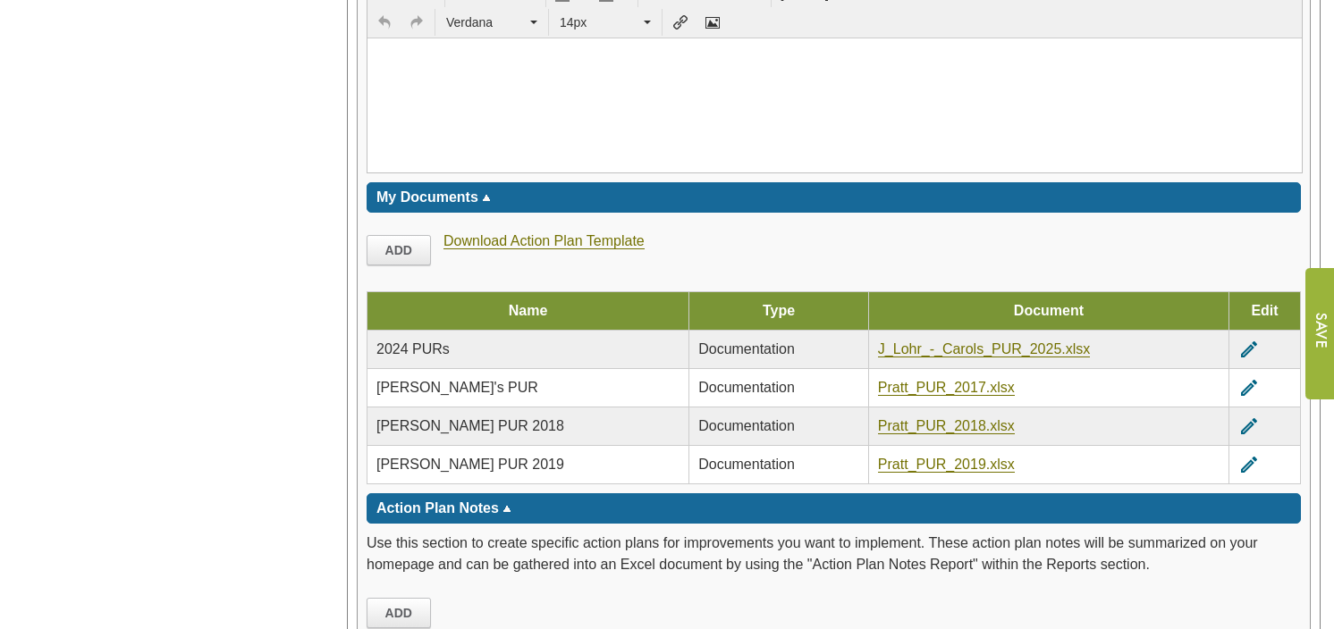
click at [1238, 339] on icon "edit" at bounding box center [1248, 349] width 21 height 21
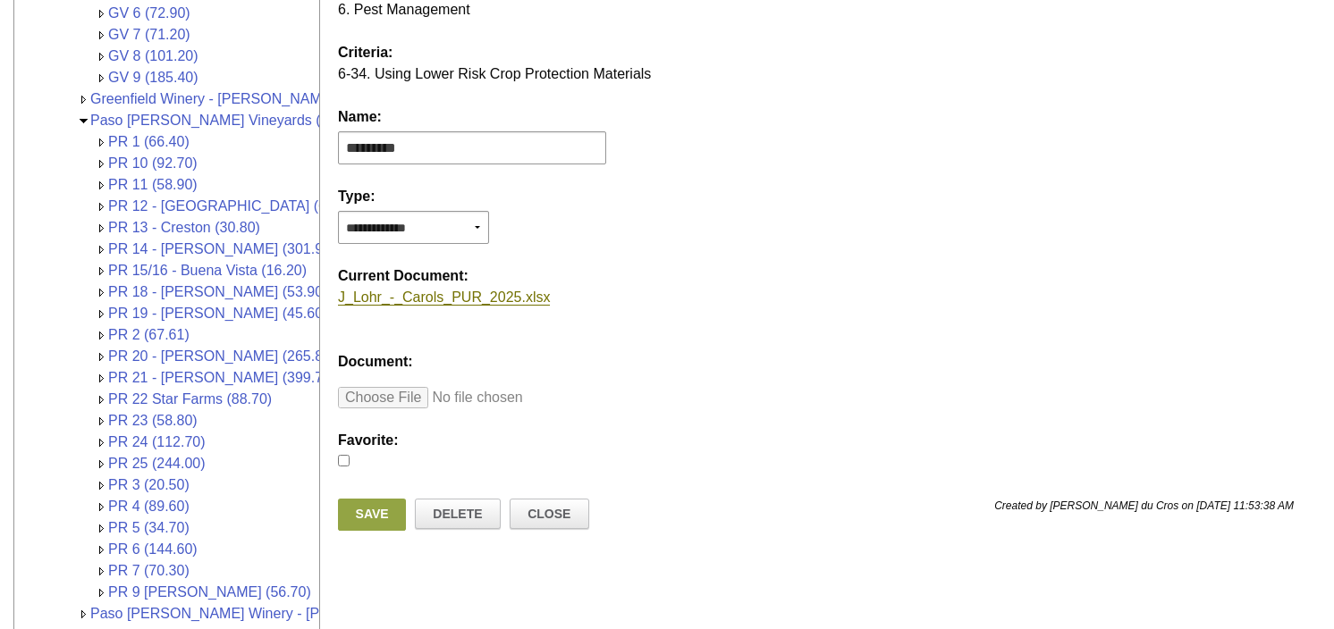
scroll to position [447, 0]
